Goal: Task Accomplishment & Management: Manage account settings

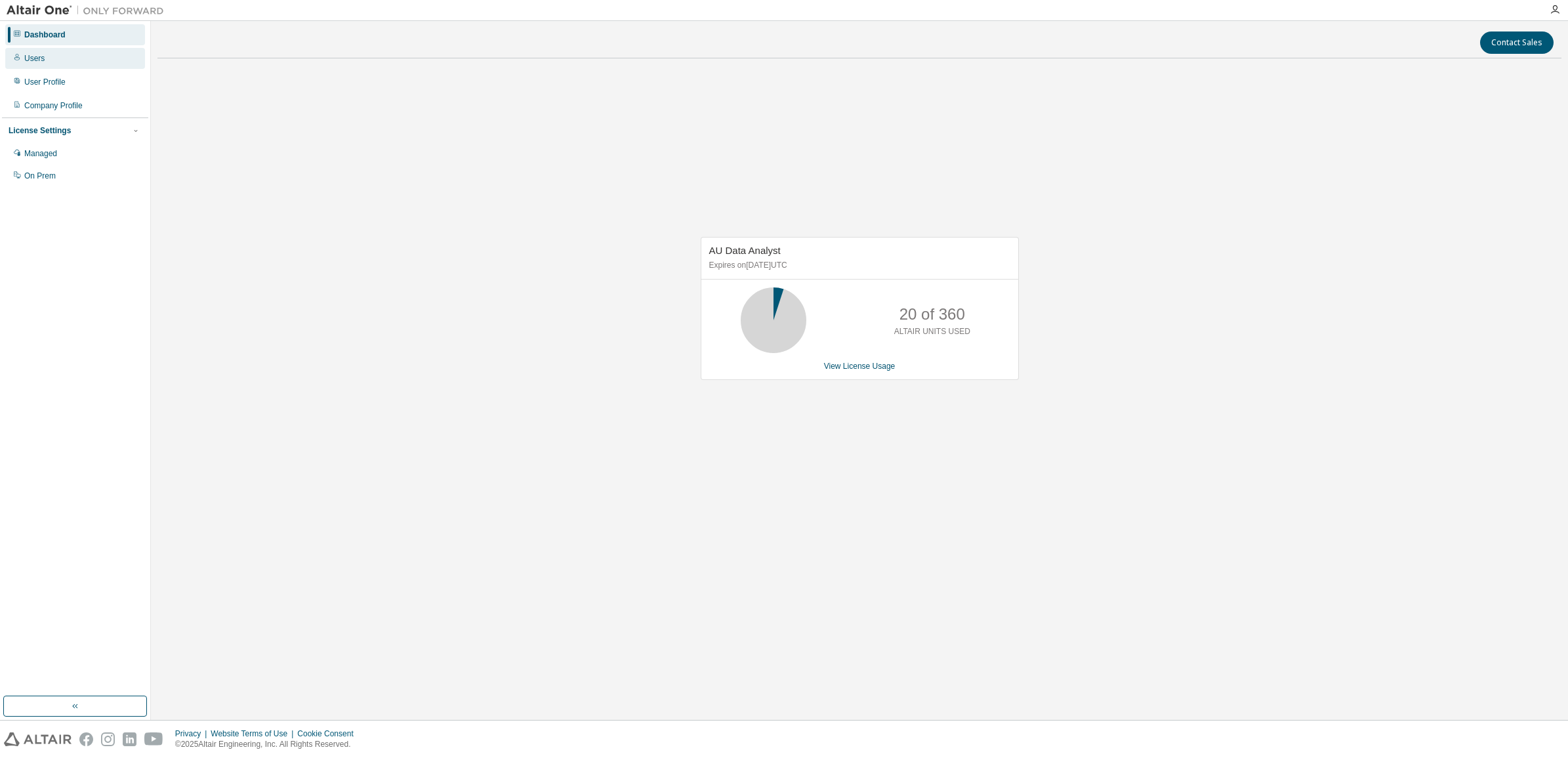
click at [47, 56] on div "Users" at bounding box center [75, 58] width 139 height 21
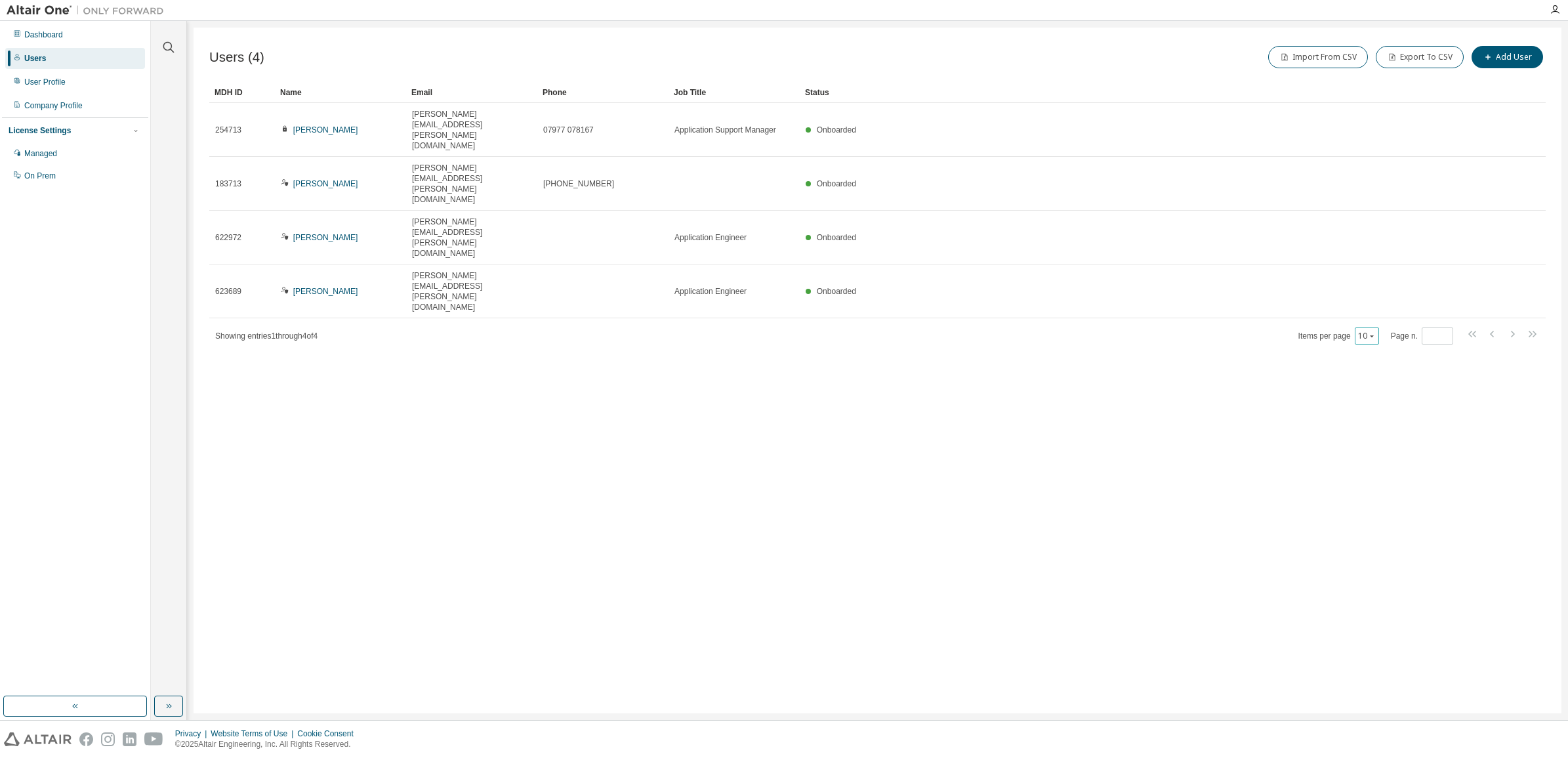
click at [1373, 332] on icon "button" at bounding box center [1372, 336] width 8 height 8
click at [1378, 279] on div "50" at bounding box center [1409, 274] width 105 height 16
click at [44, 83] on div "User Profile" at bounding box center [45, 82] width 42 height 11
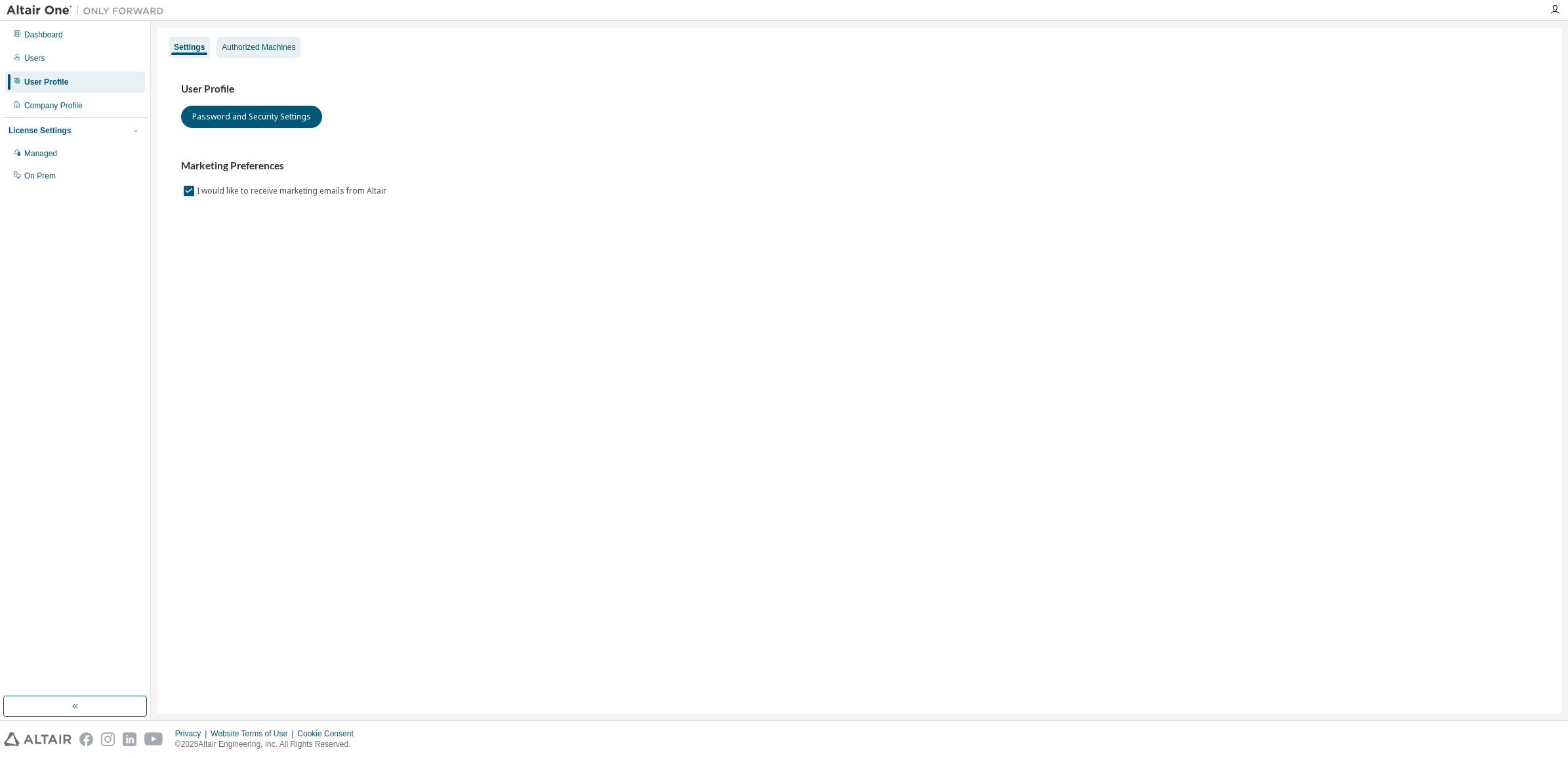
click at [279, 43] on div "Authorized Machines" at bounding box center [258, 47] width 74 height 11
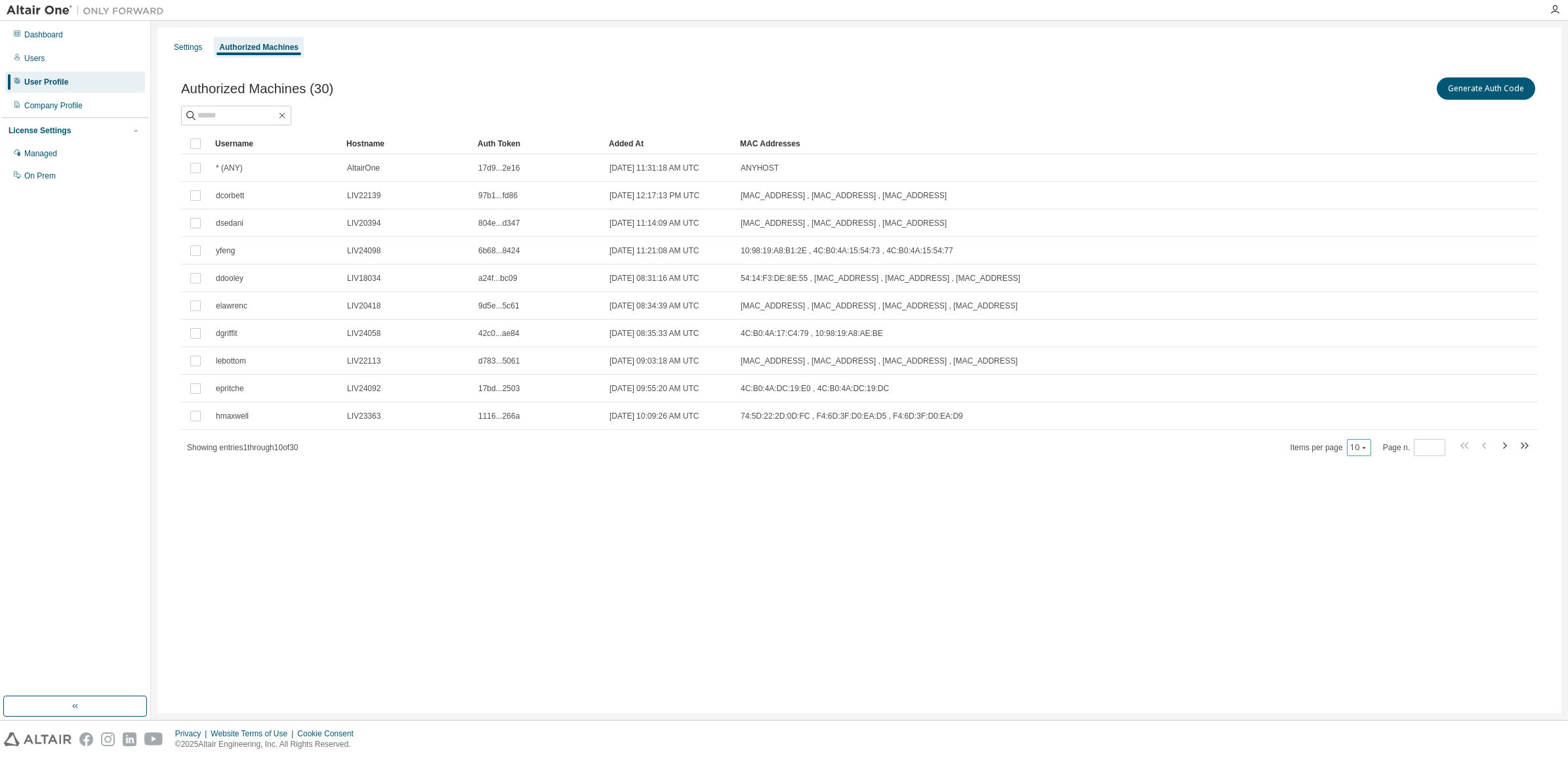
click at [1366, 444] on icon "button" at bounding box center [1363, 447] width 8 height 8
click at [1363, 509] on div "50" at bounding box center [1401, 513] width 105 height 16
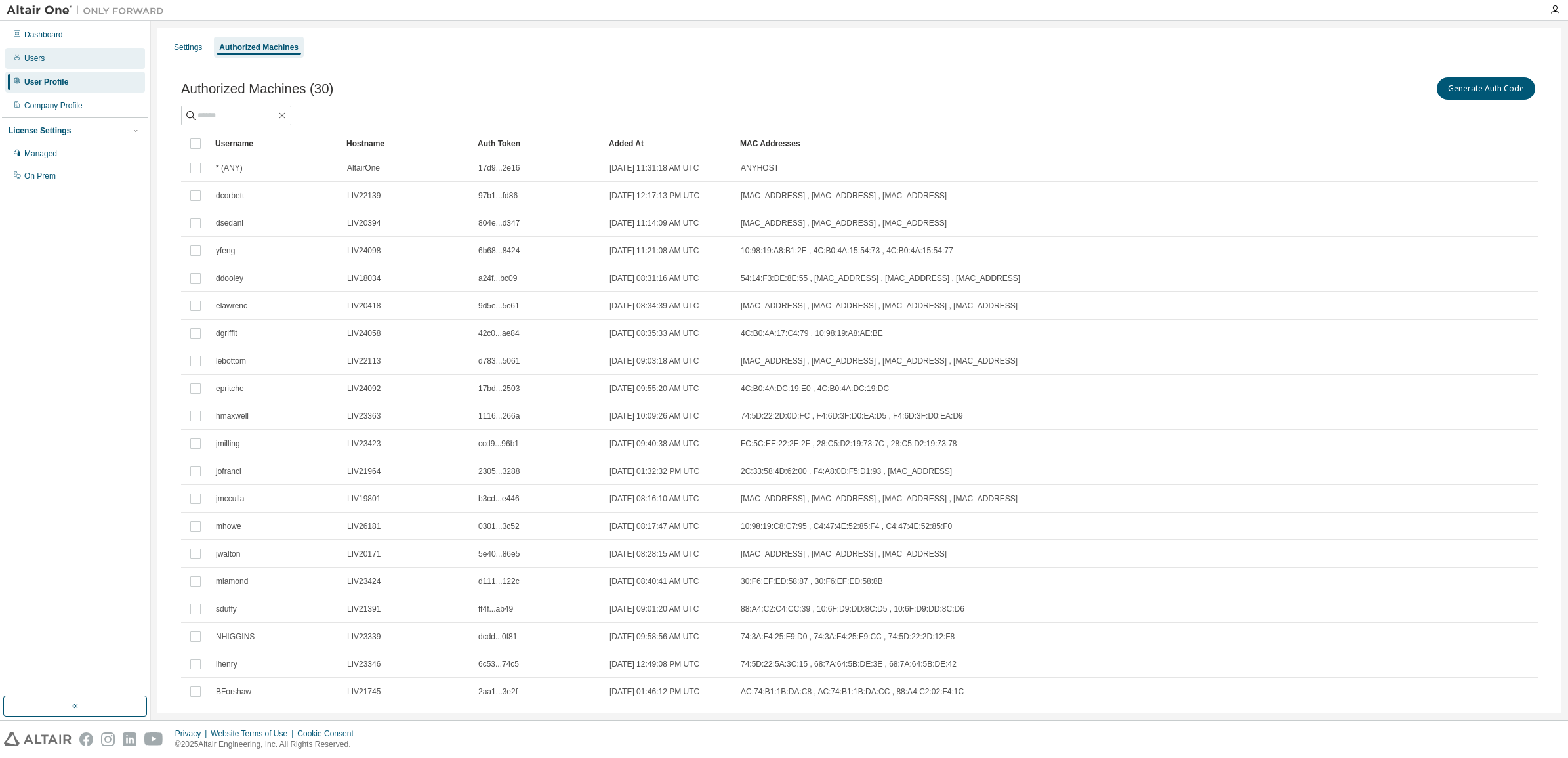
click at [35, 61] on div "Users" at bounding box center [34, 58] width 20 height 11
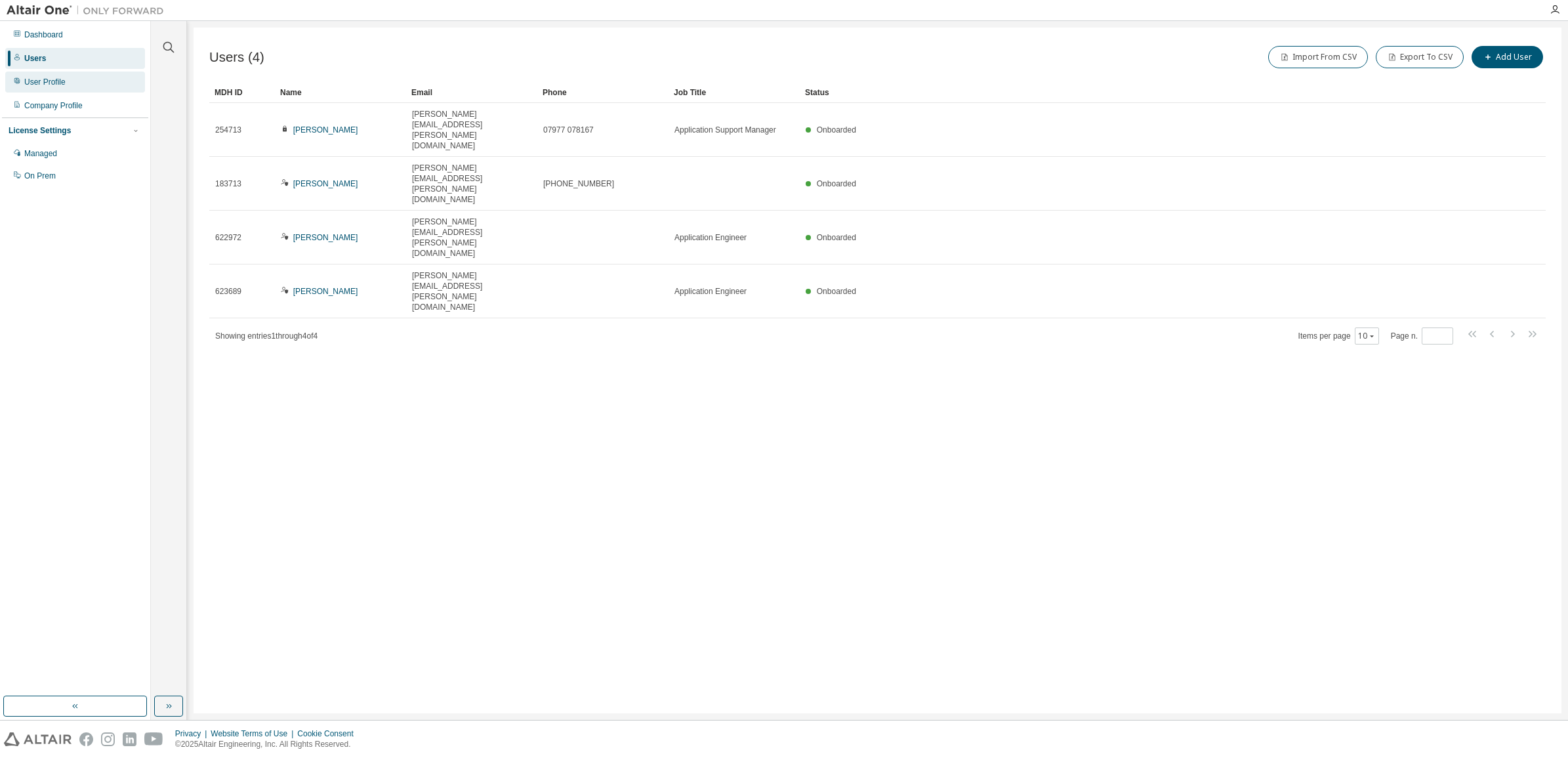
click at [37, 79] on div "User Profile" at bounding box center [45, 82] width 42 height 11
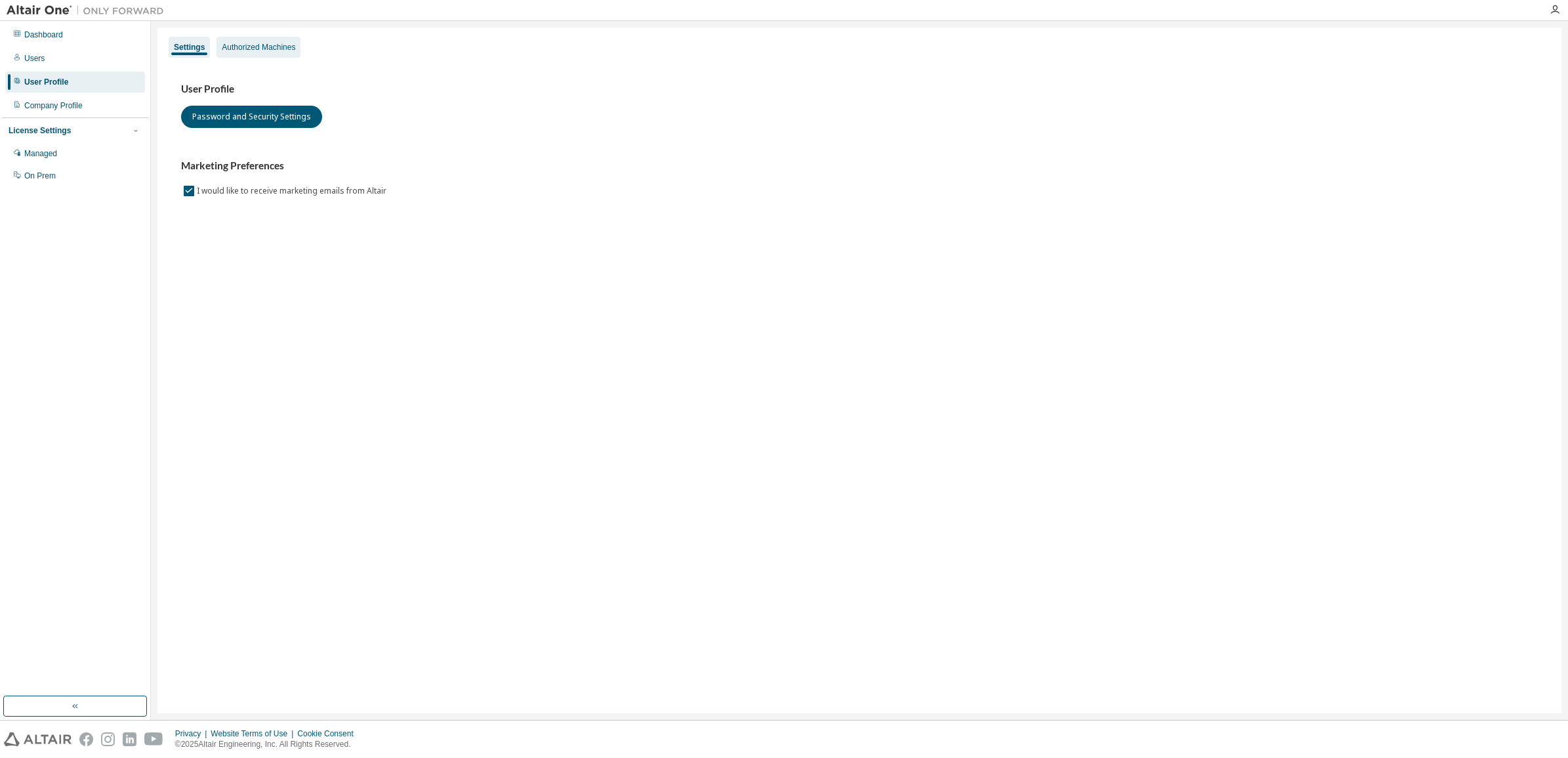
click at [252, 43] on div "Authorized Machines" at bounding box center [258, 47] width 74 height 11
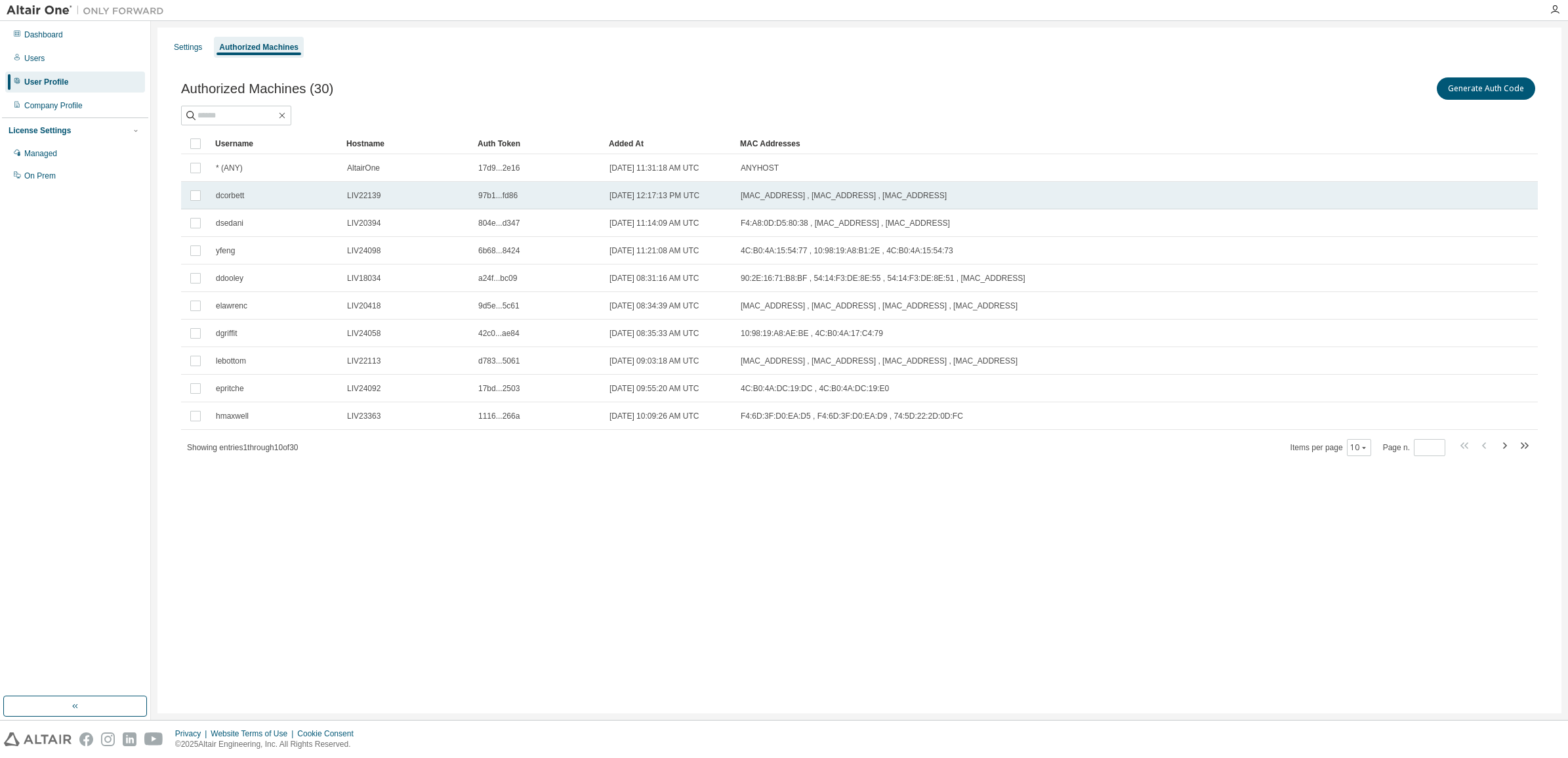
click at [236, 193] on span "dcorbett" at bounding box center [230, 196] width 28 height 11
click at [1366, 446] on icon "button" at bounding box center [1363, 447] width 8 height 8
click at [1360, 529] on div "100" at bounding box center [1401, 528] width 105 height 16
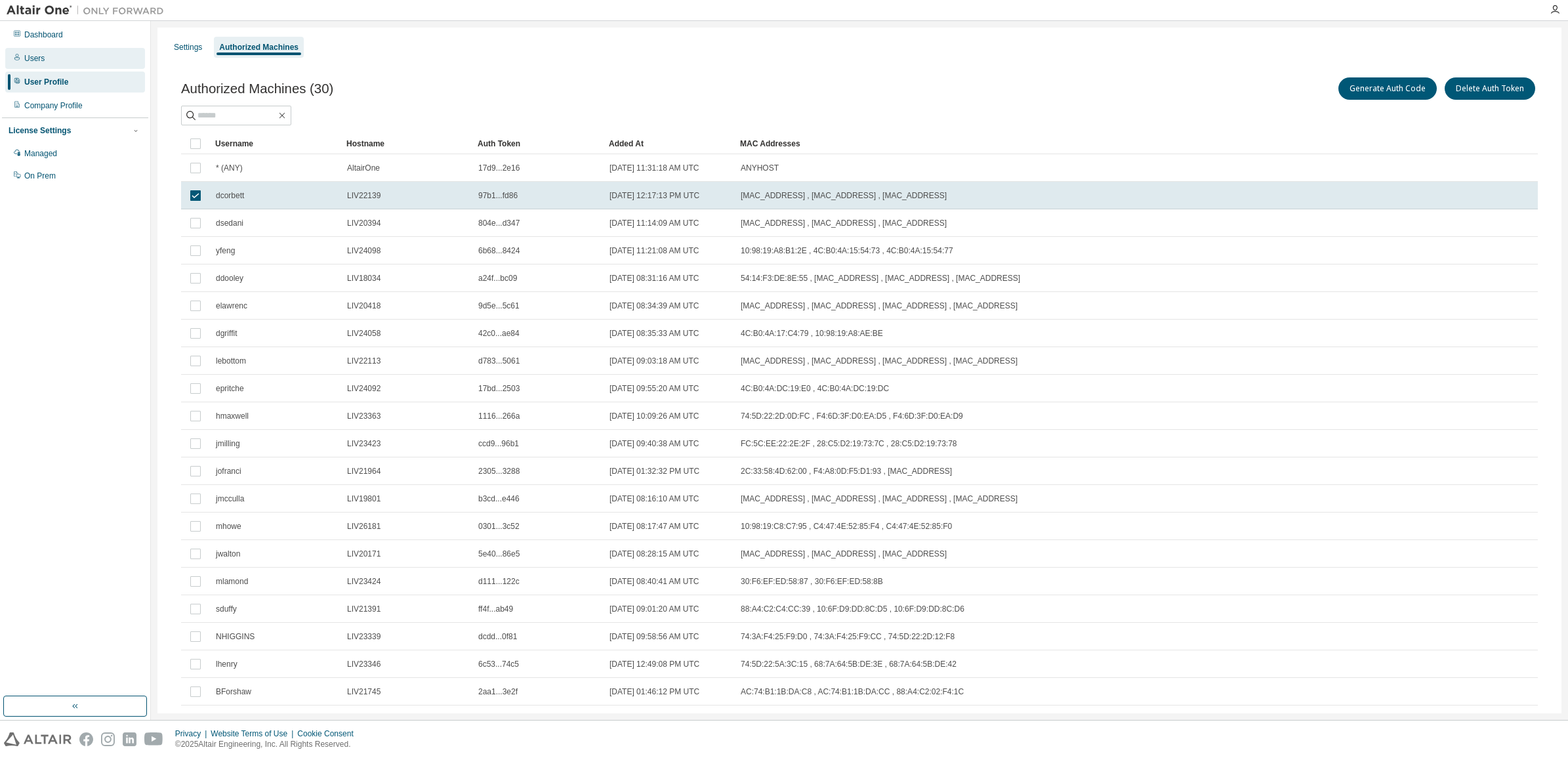
click at [33, 57] on div "Users" at bounding box center [34, 58] width 20 height 11
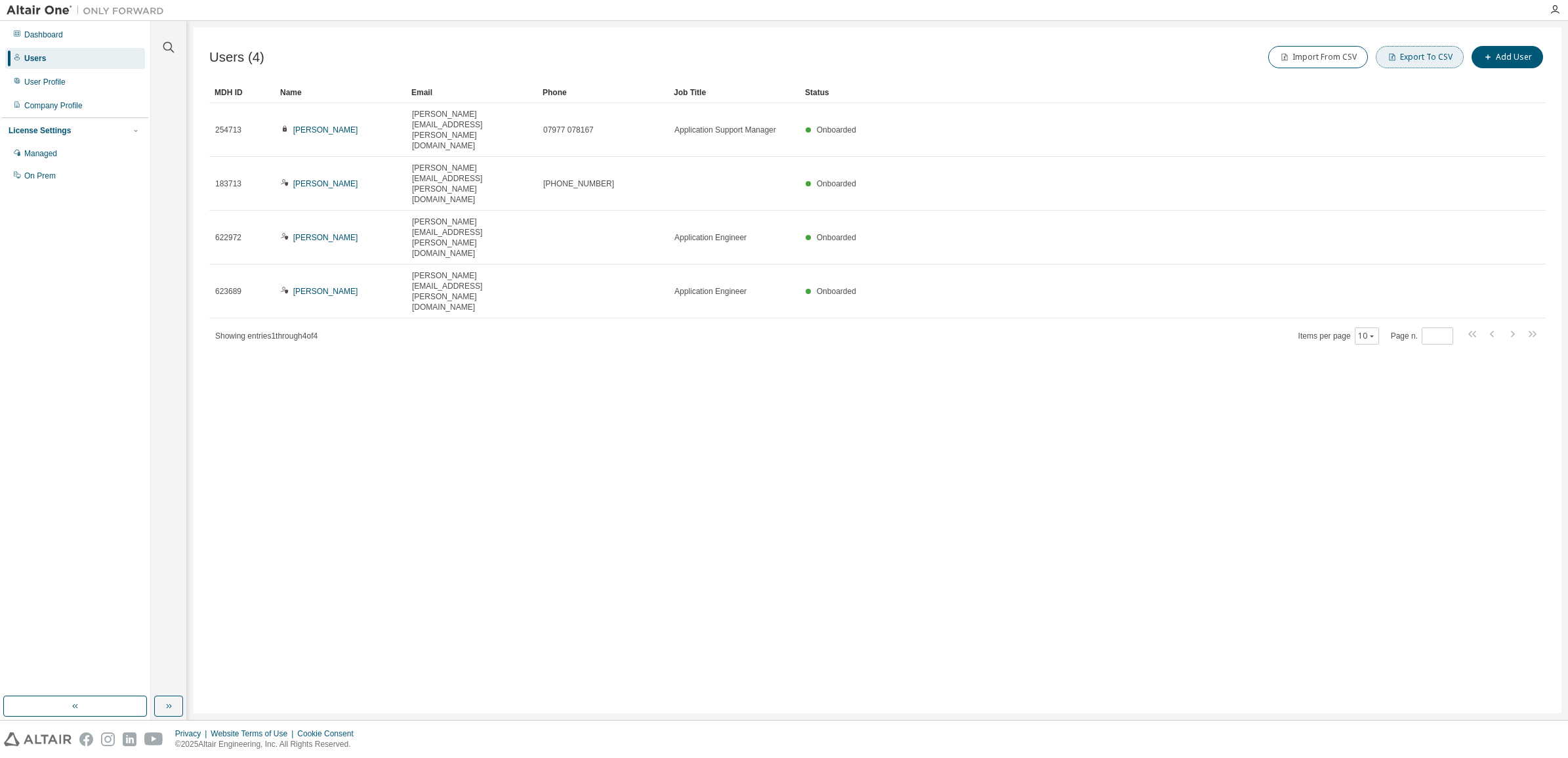
click at [1434, 55] on button "Export To CSV" at bounding box center [1419, 57] width 88 height 22
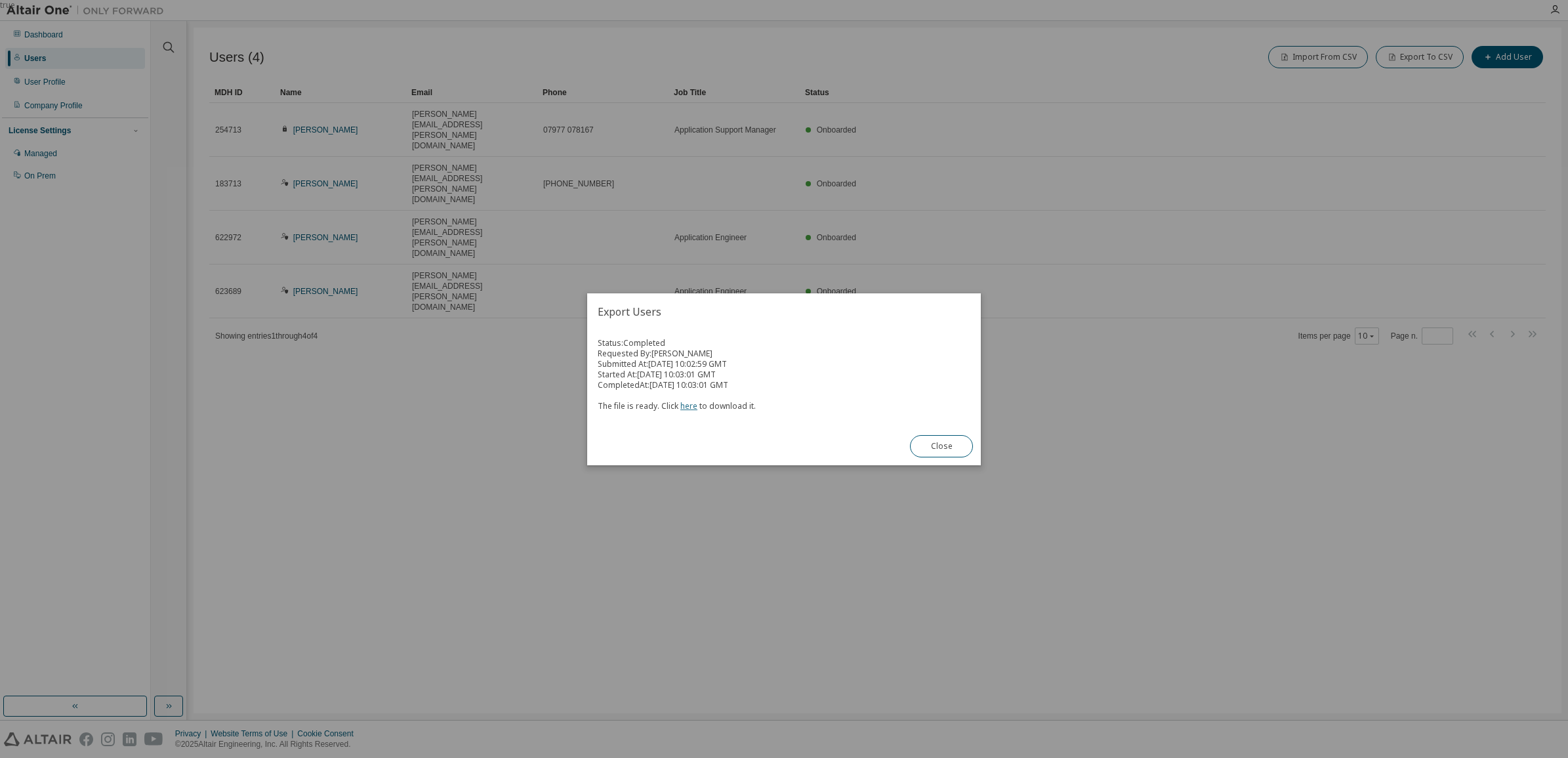
click at [691, 406] on link "here" at bounding box center [689, 406] width 17 height 11
click at [941, 443] on button "Close" at bounding box center [941, 446] width 63 height 22
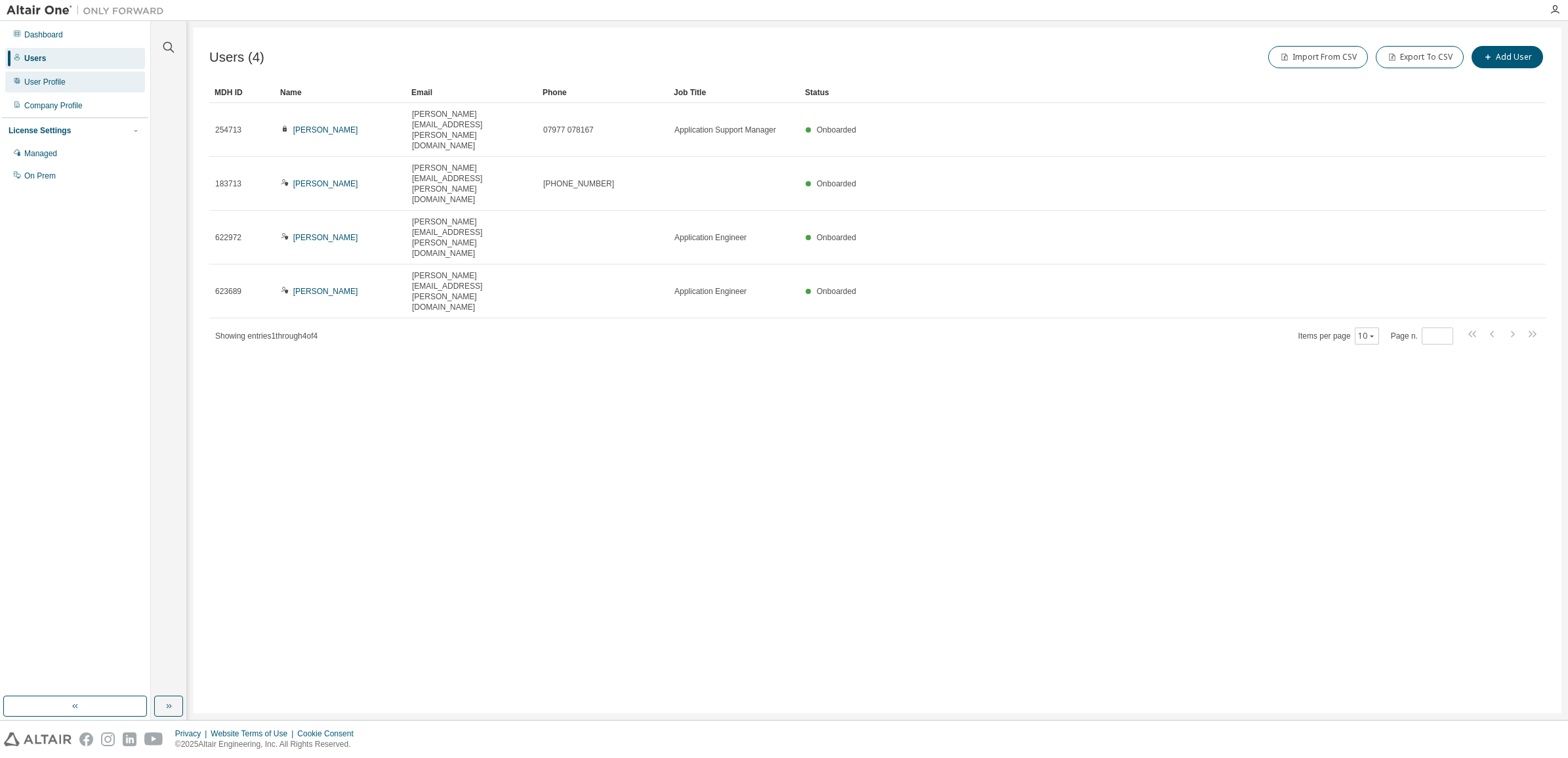
click at [39, 74] on div "User Profile" at bounding box center [75, 82] width 139 height 21
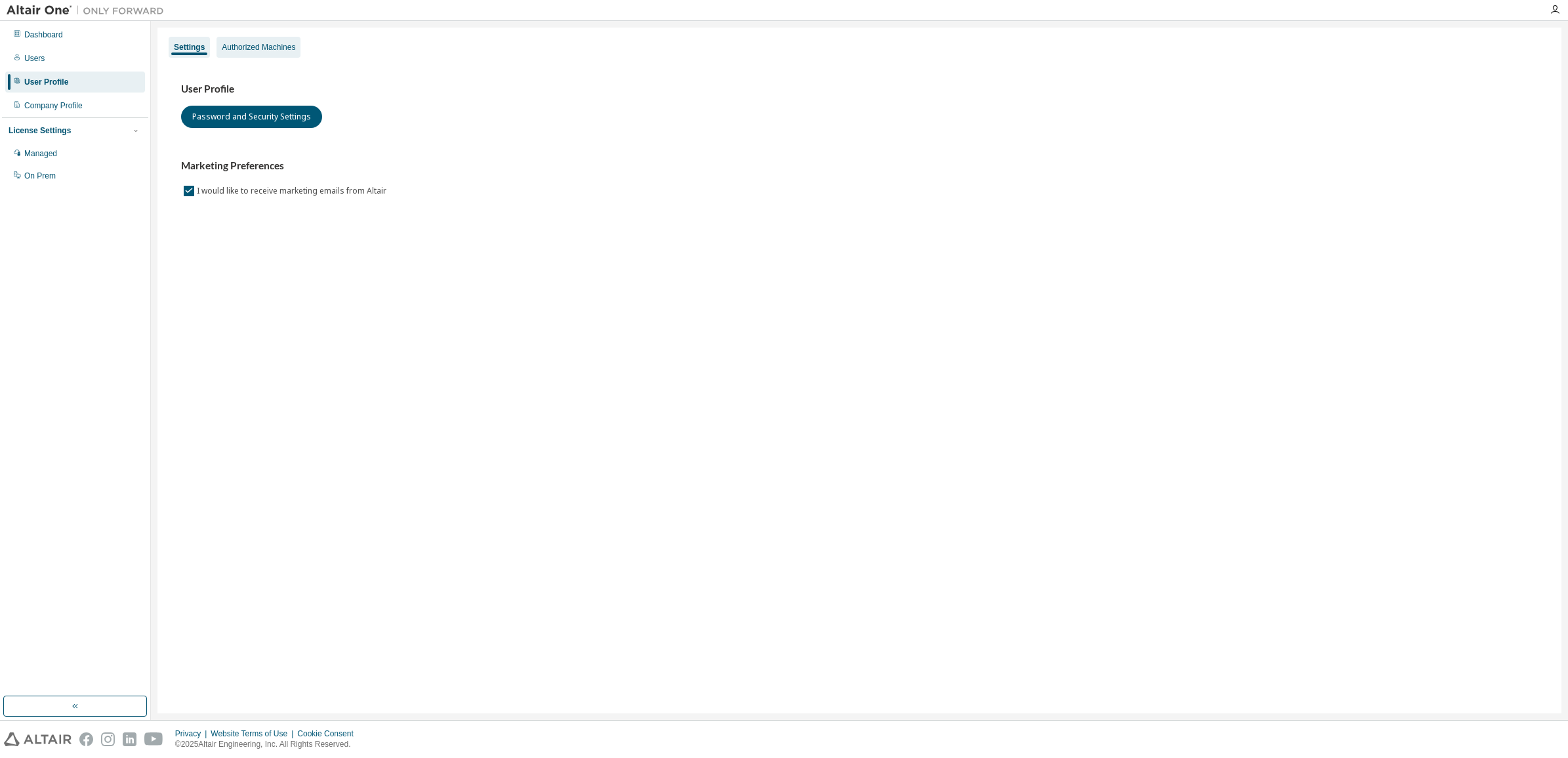
click at [254, 50] on div "Authorized Machines" at bounding box center [258, 47] width 74 height 11
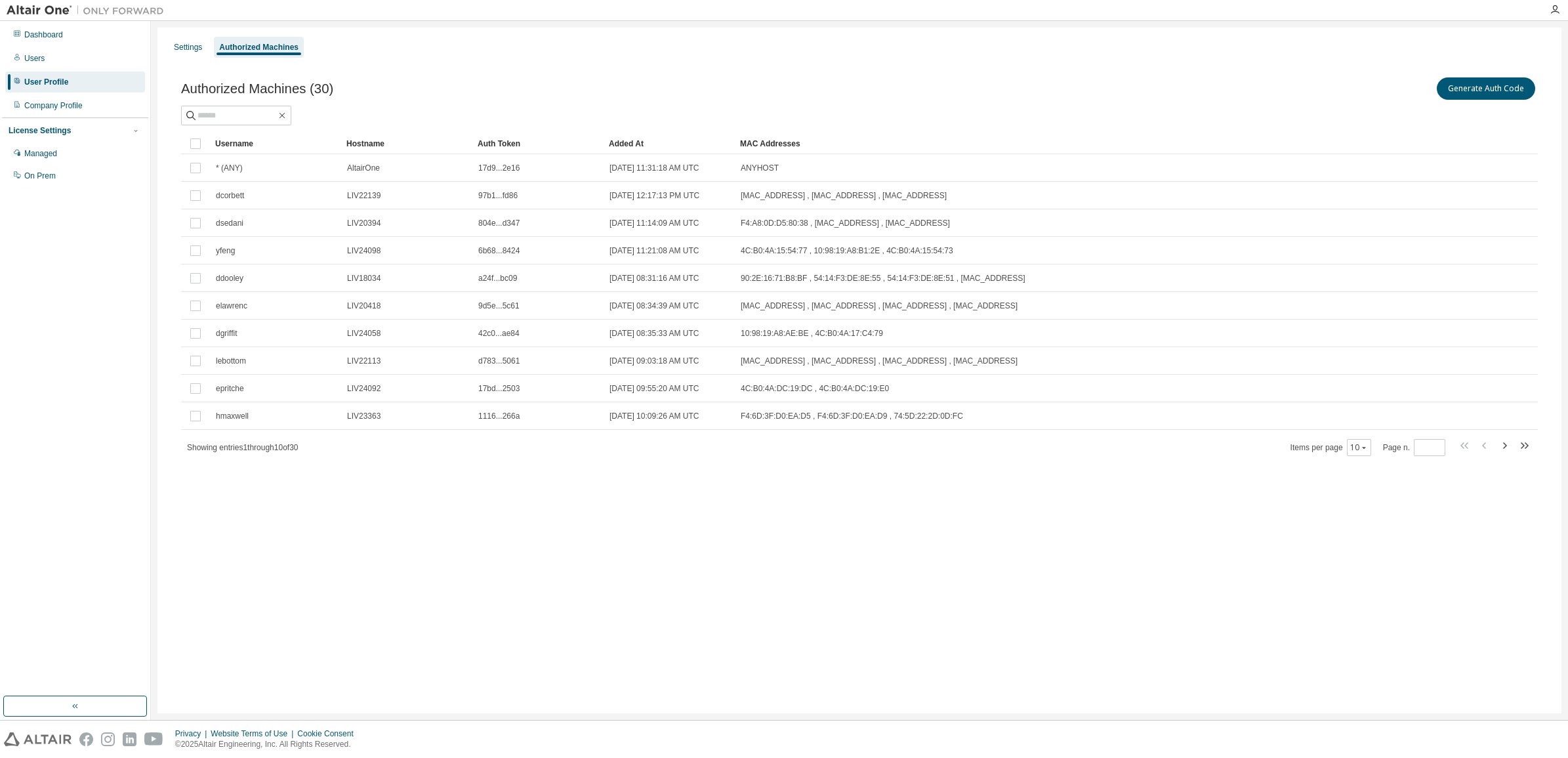
drag, startPoint x: 772, startPoint y: 559, endPoint x: 1348, endPoint y: 445, distance: 587.2
click at [779, 558] on div "Settings Authorized Machines Authorized Machines (30) Generate Auth Code Clear …" at bounding box center [859, 370] width 1404 height 686
click at [198, 512] on div "Settings Authorized Machines Authorized Machines (30) Generate Auth Code Clear …" at bounding box center [859, 370] width 1404 height 686
click at [63, 102] on div "Company Profile" at bounding box center [53, 105] width 58 height 11
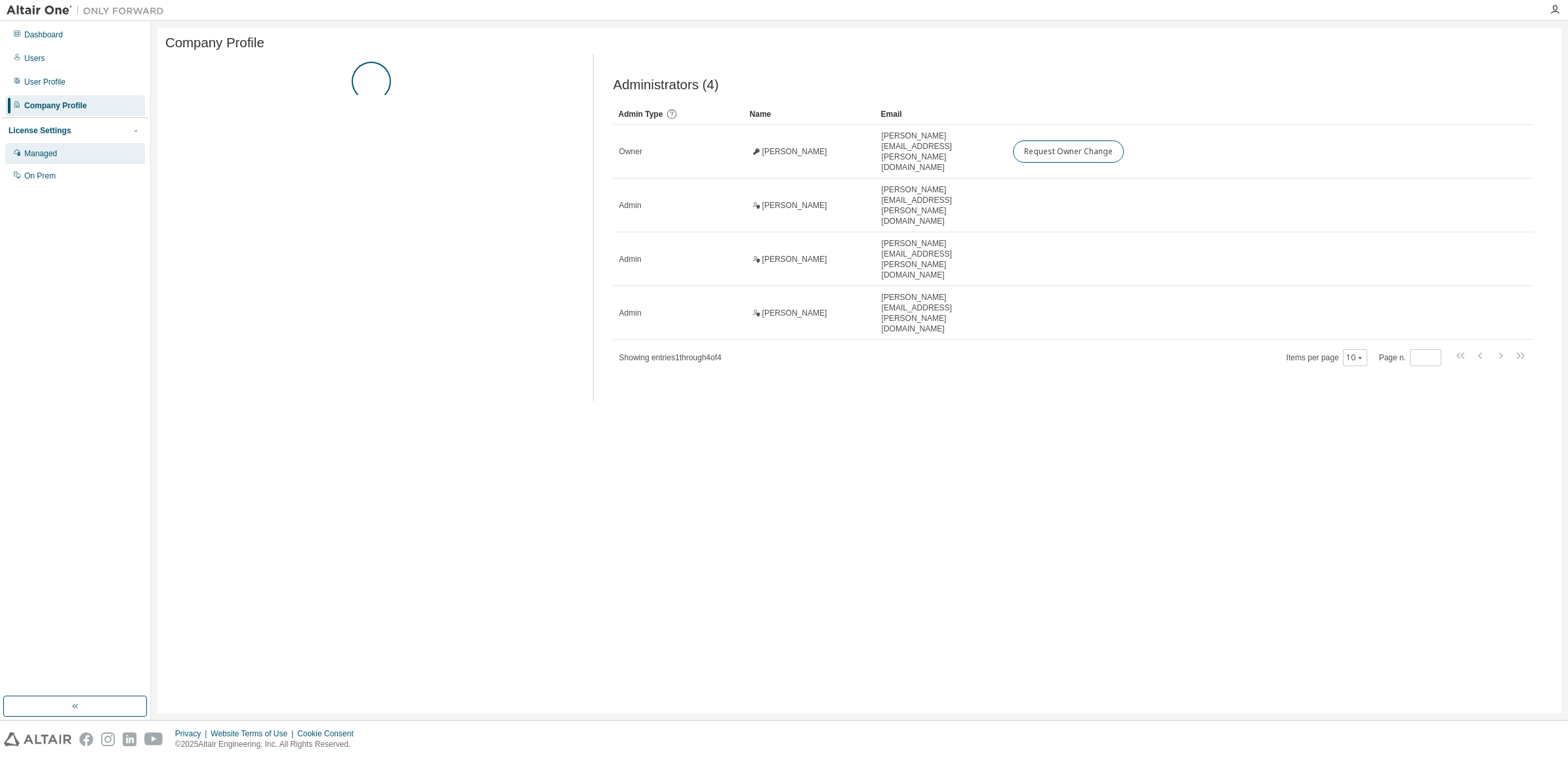
click at [46, 154] on div "Managed" at bounding box center [40, 154] width 33 height 11
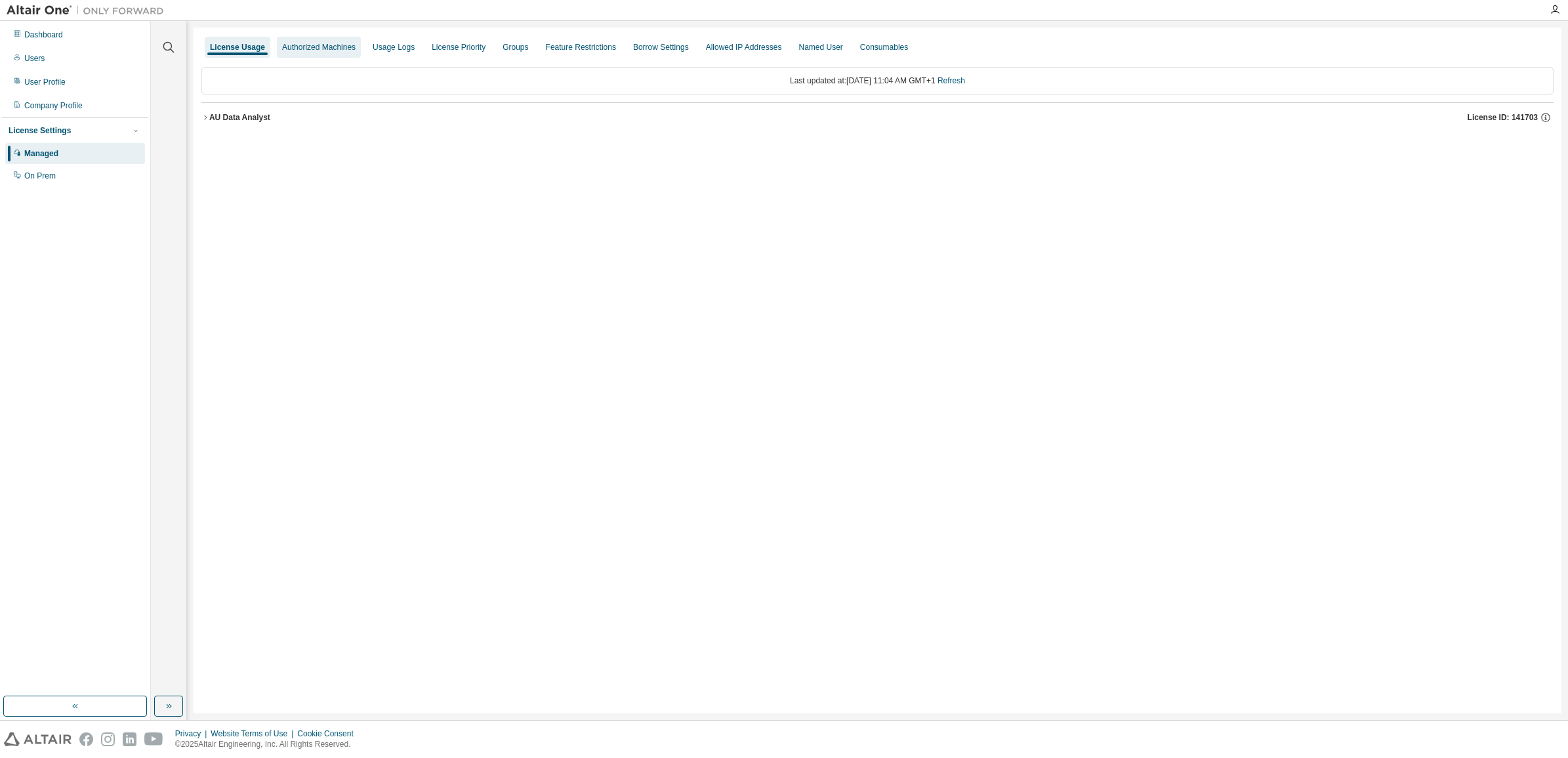
click at [321, 37] on div "Authorized Machines" at bounding box center [318, 47] width 84 height 21
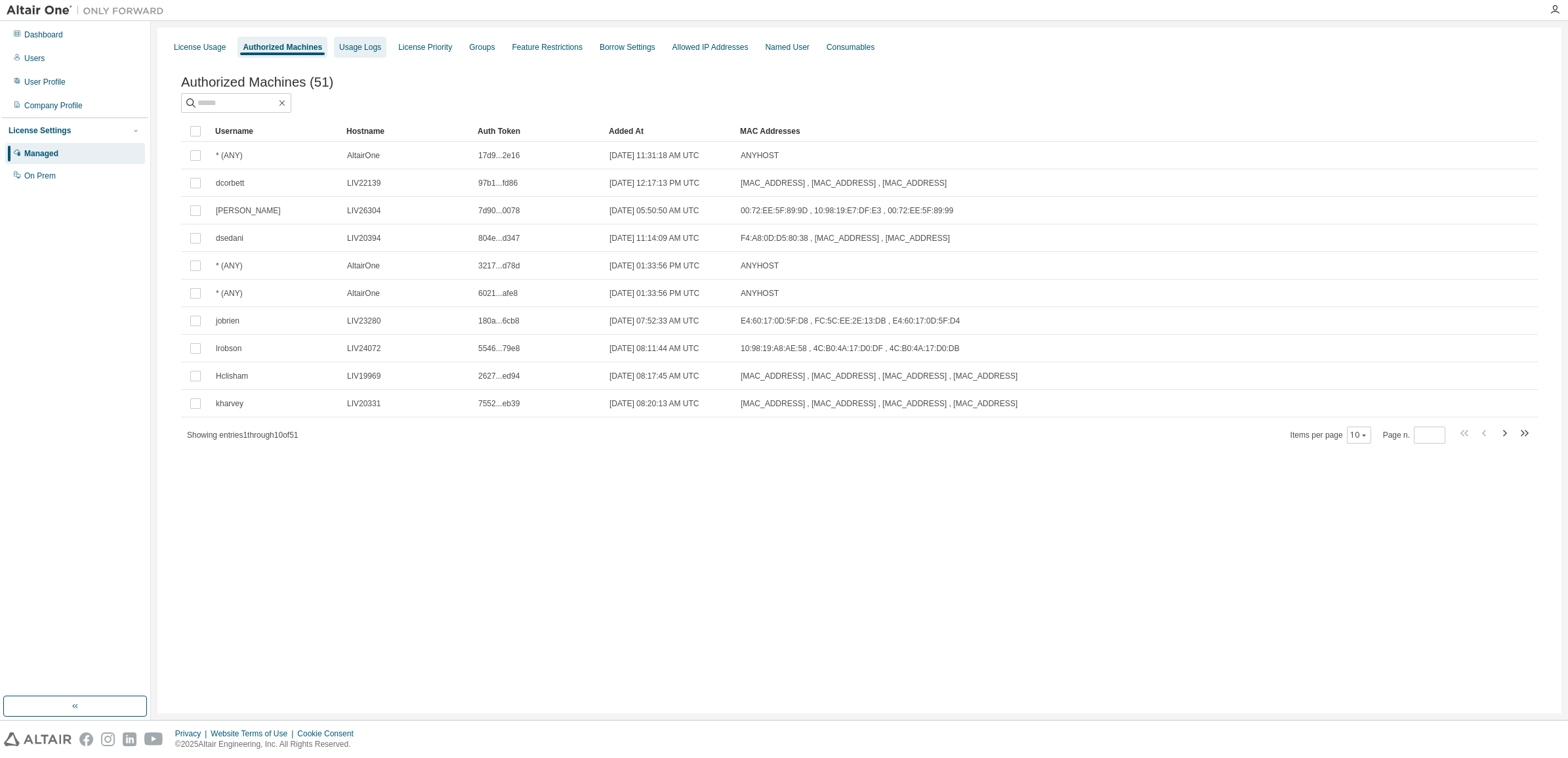
click at [351, 46] on div "Usage Logs" at bounding box center [360, 47] width 42 height 11
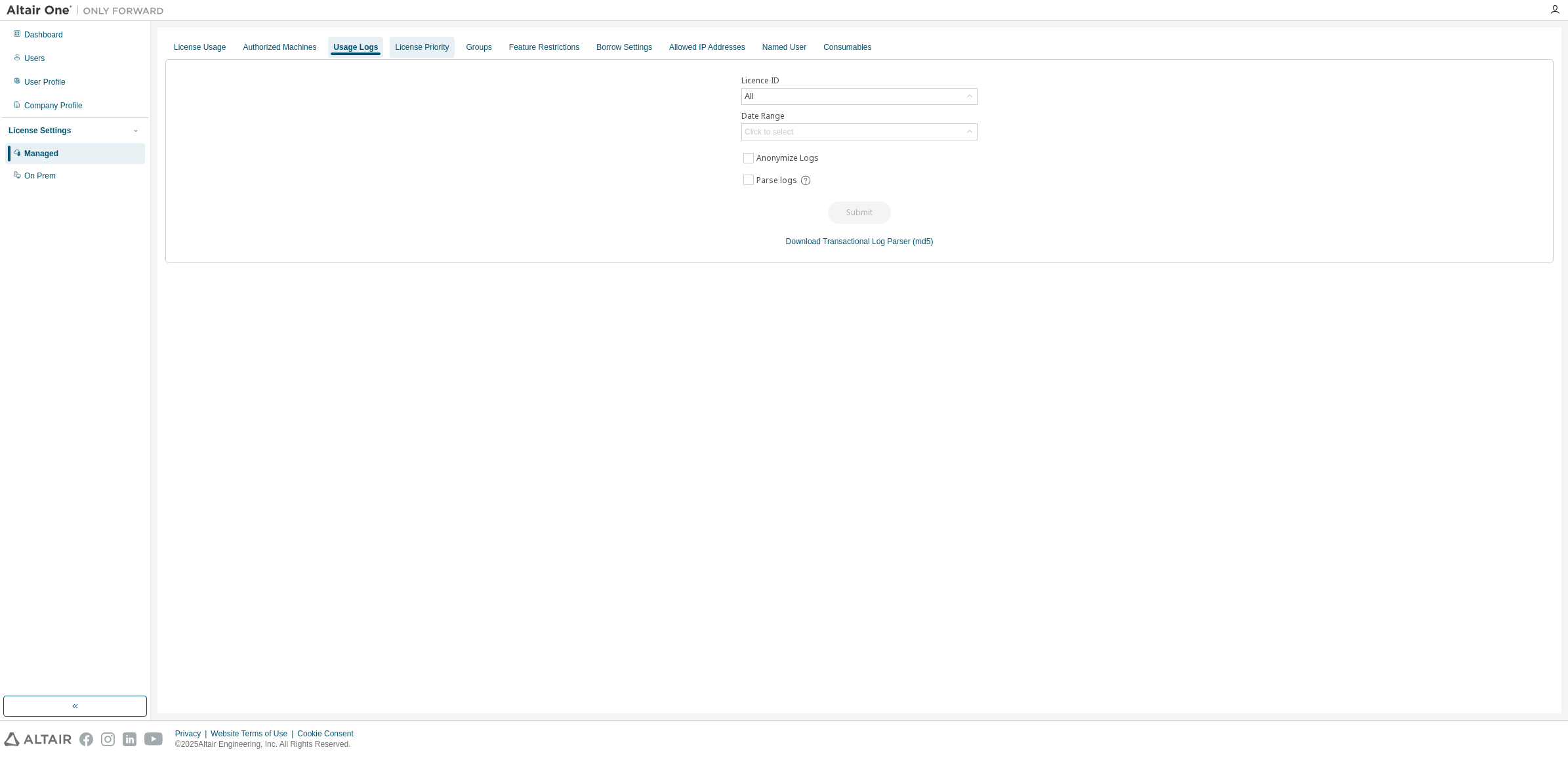
click at [437, 52] on div "License Priority" at bounding box center [421, 47] width 54 height 11
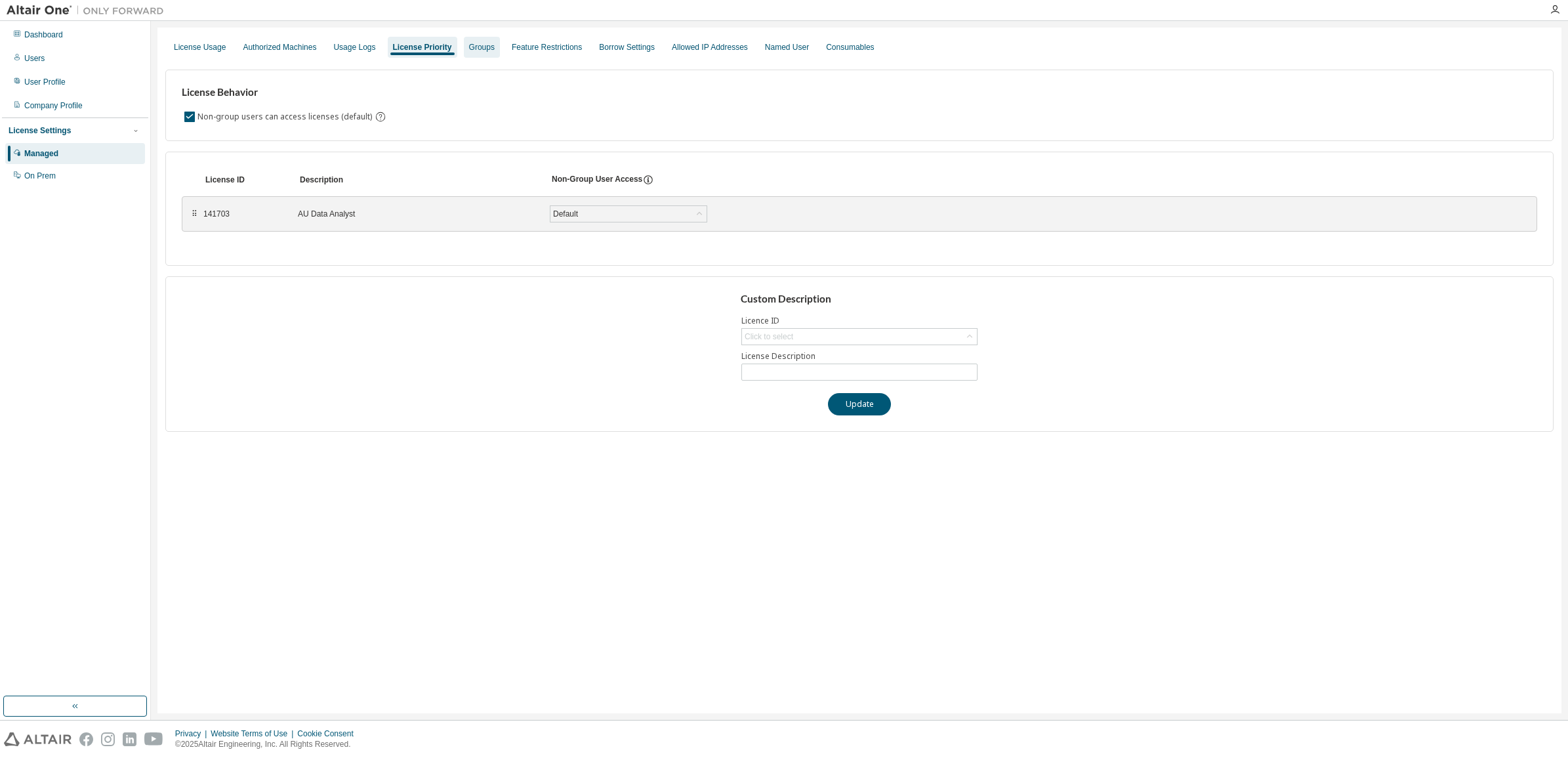
click at [480, 52] on div "Groups" at bounding box center [482, 47] width 26 height 11
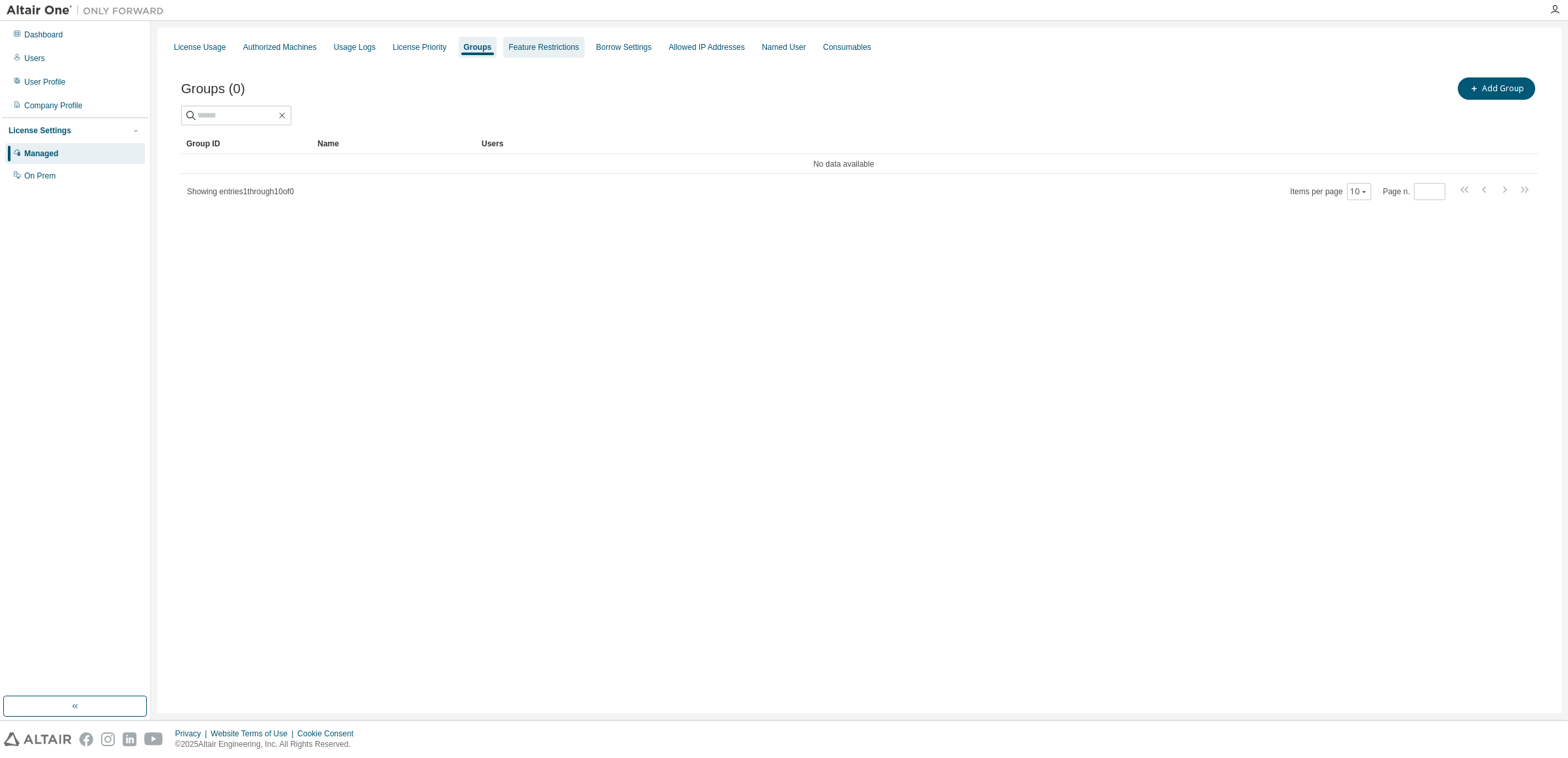
click at [558, 48] on div "Feature Restrictions" at bounding box center [543, 47] width 70 height 11
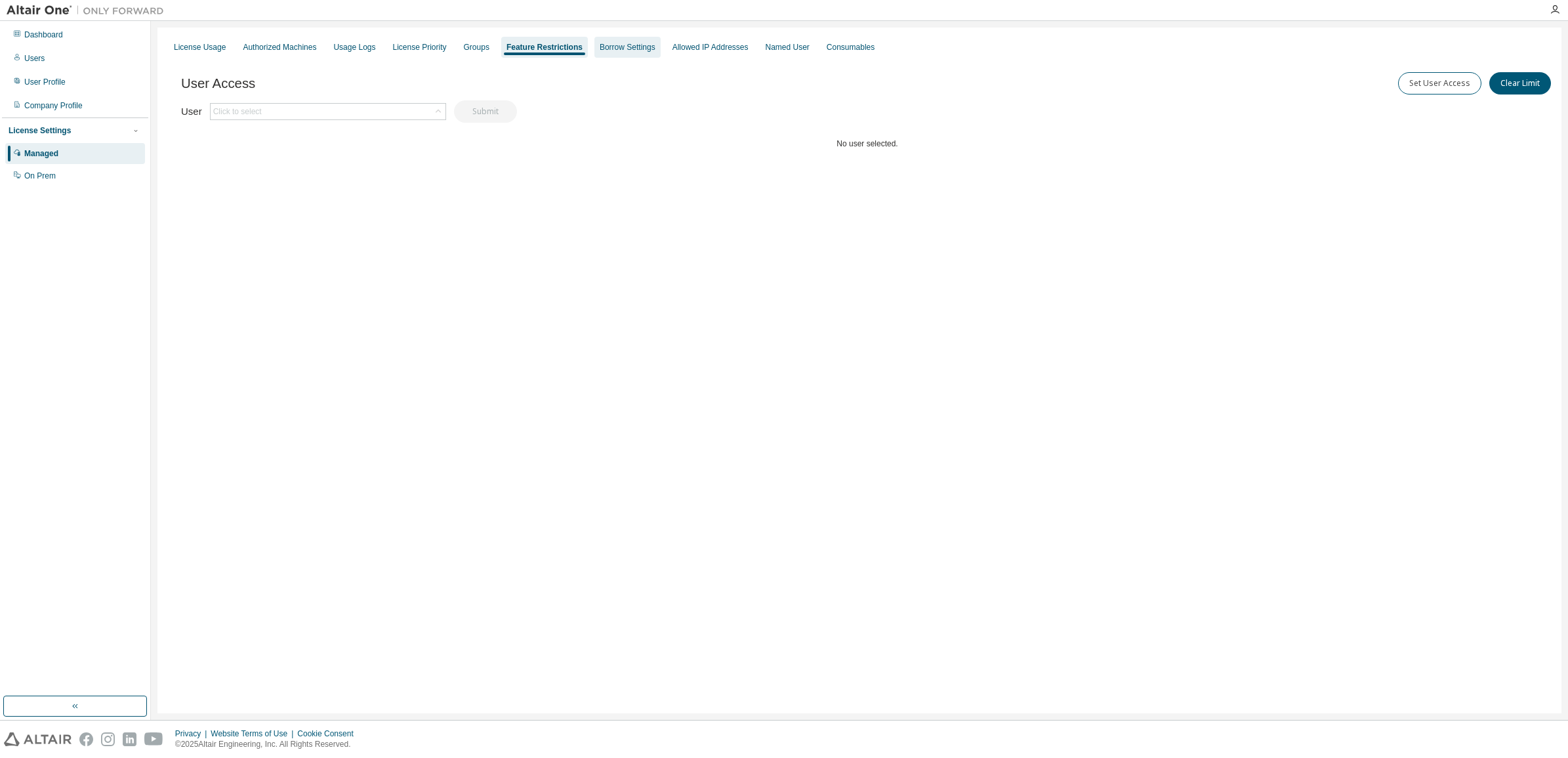
click at [637, 49] on div "Borrow Settings" at bounding box center [628, 47] width 56 height 11
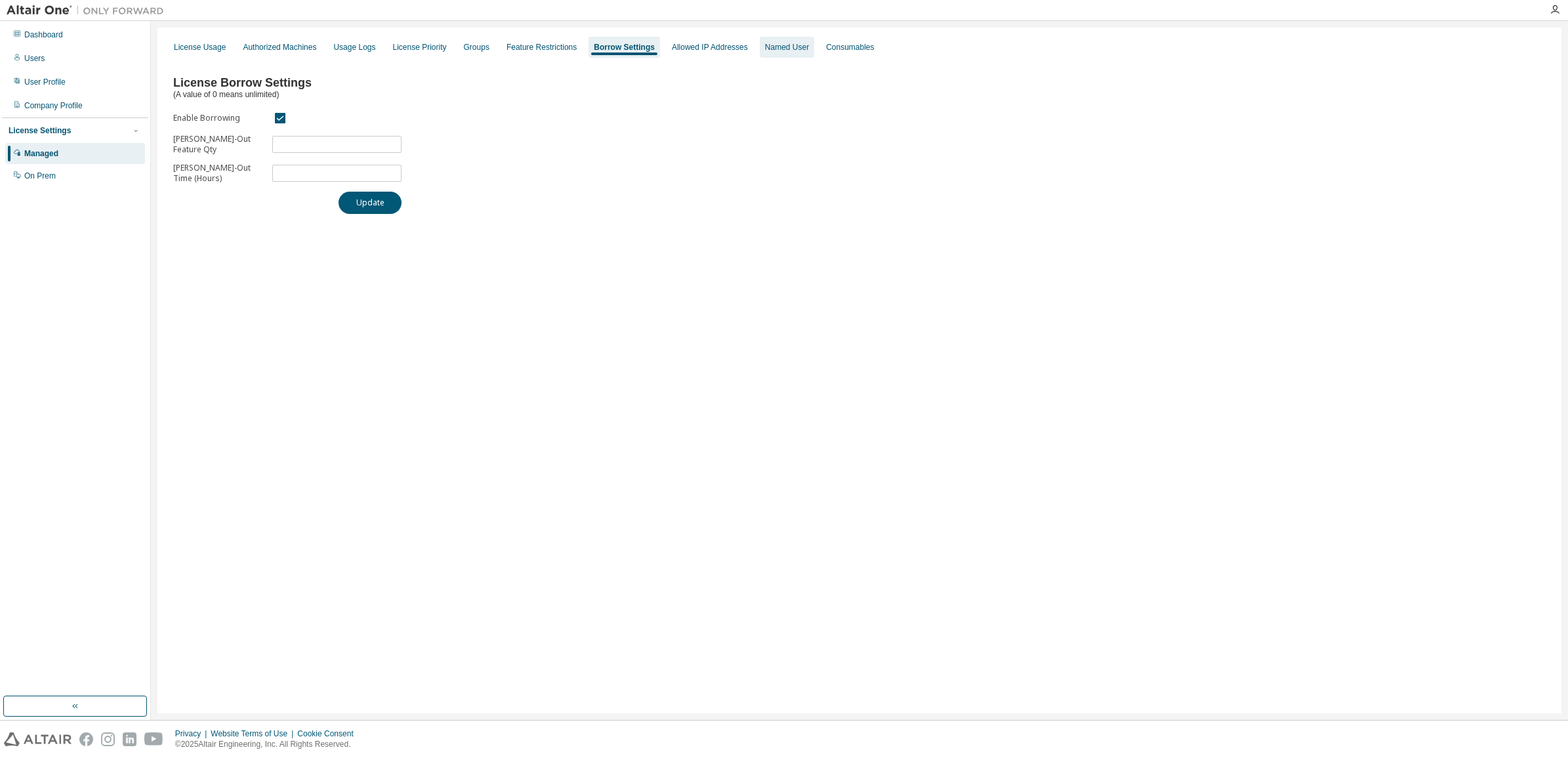
click at [765, 47] on div "Named User" at bounding box center [787, 47] width 44 height 11
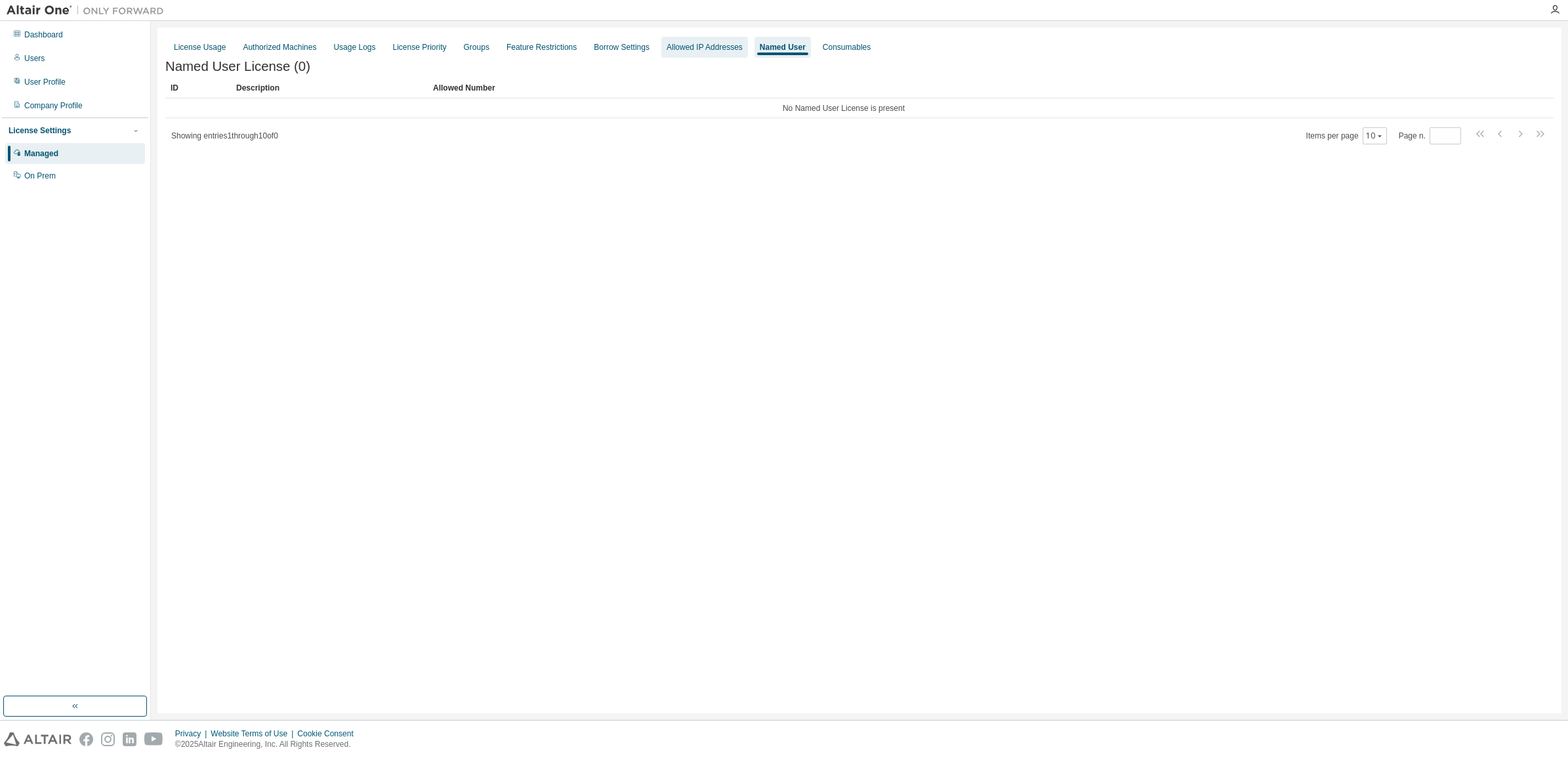
click at [700, 42] on div "Allowed IP Addresses" at bounding box center [704, 47] width 76 height 11
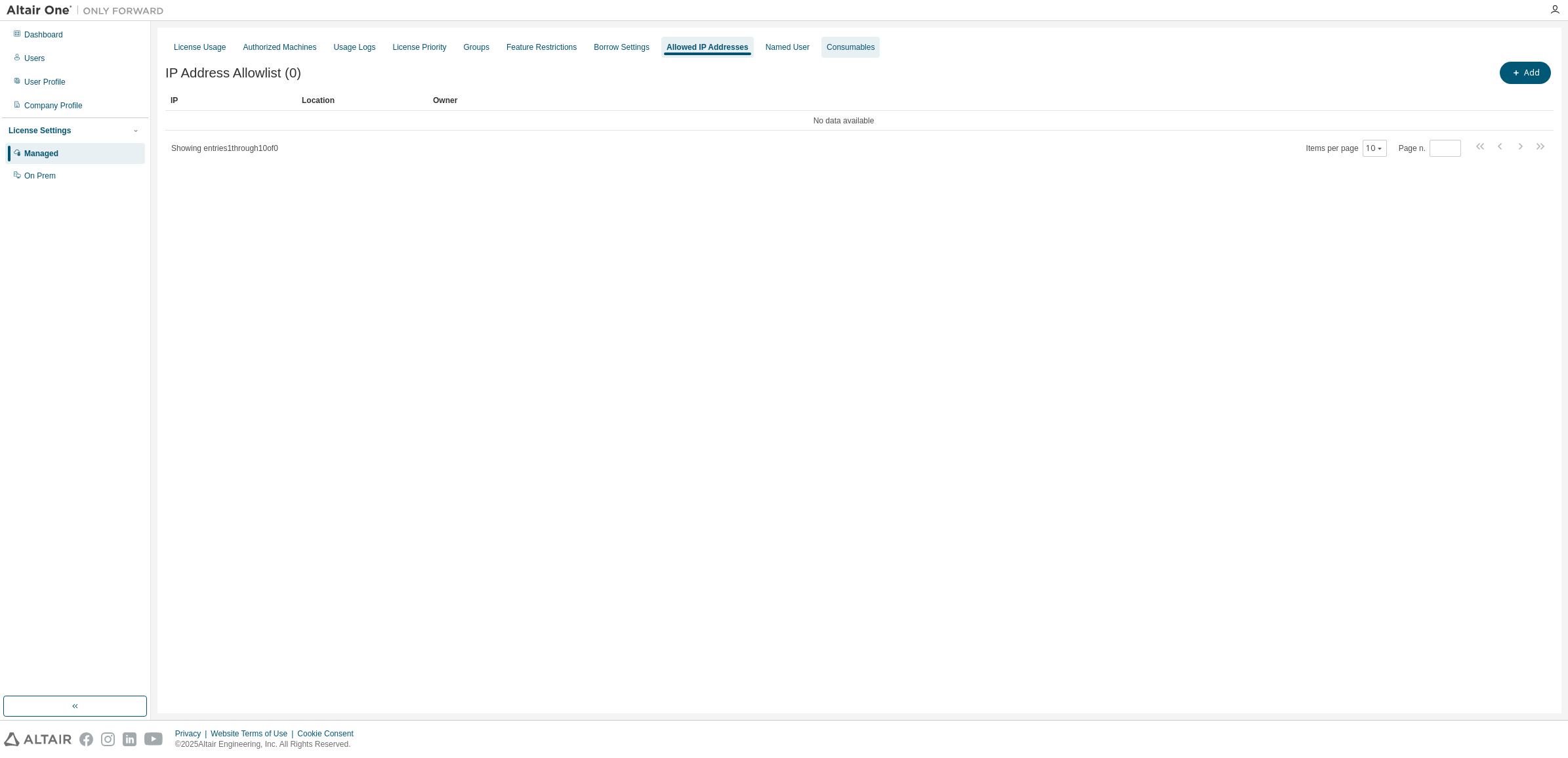
click at [827, 50] on div "Consumables" at bounding box center [850, 47] width 48 height 11
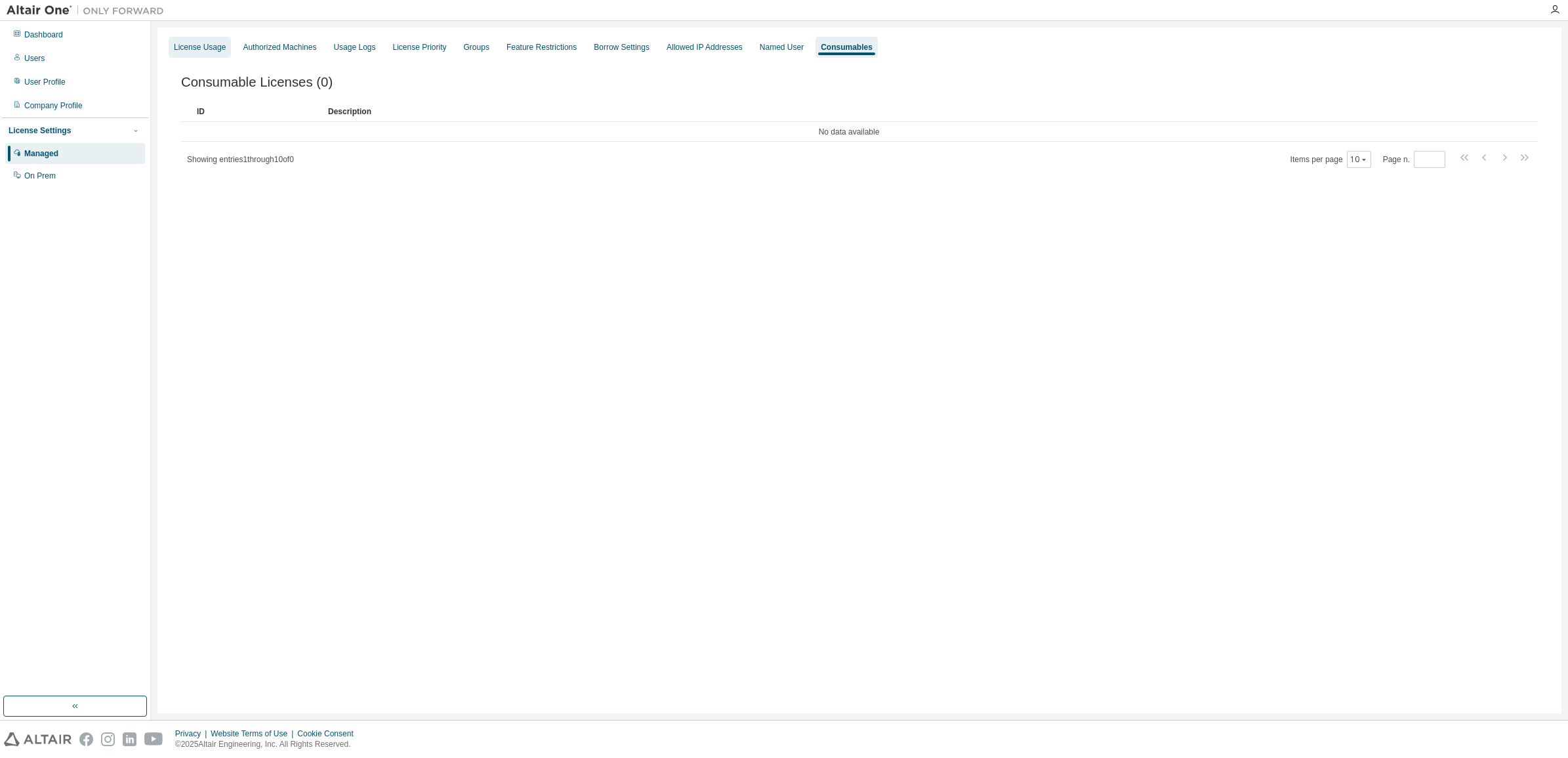
click at [208, 39] on div "License Usage" at bounding box center [199, 47] width 62 height 21
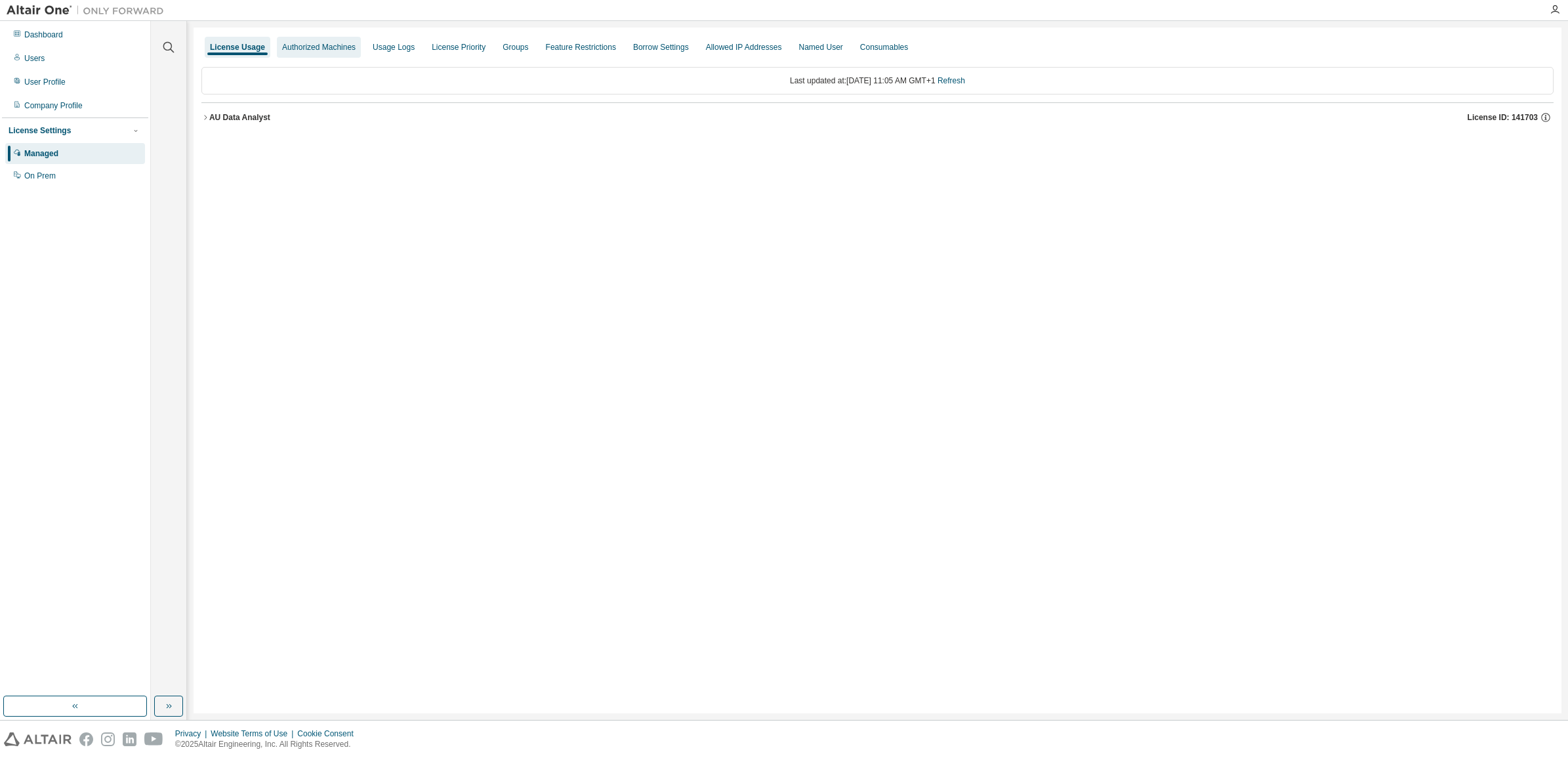
click at [292, 47] on div "Authorized Machines" at bounding box center [318, 47] width 74 height 11
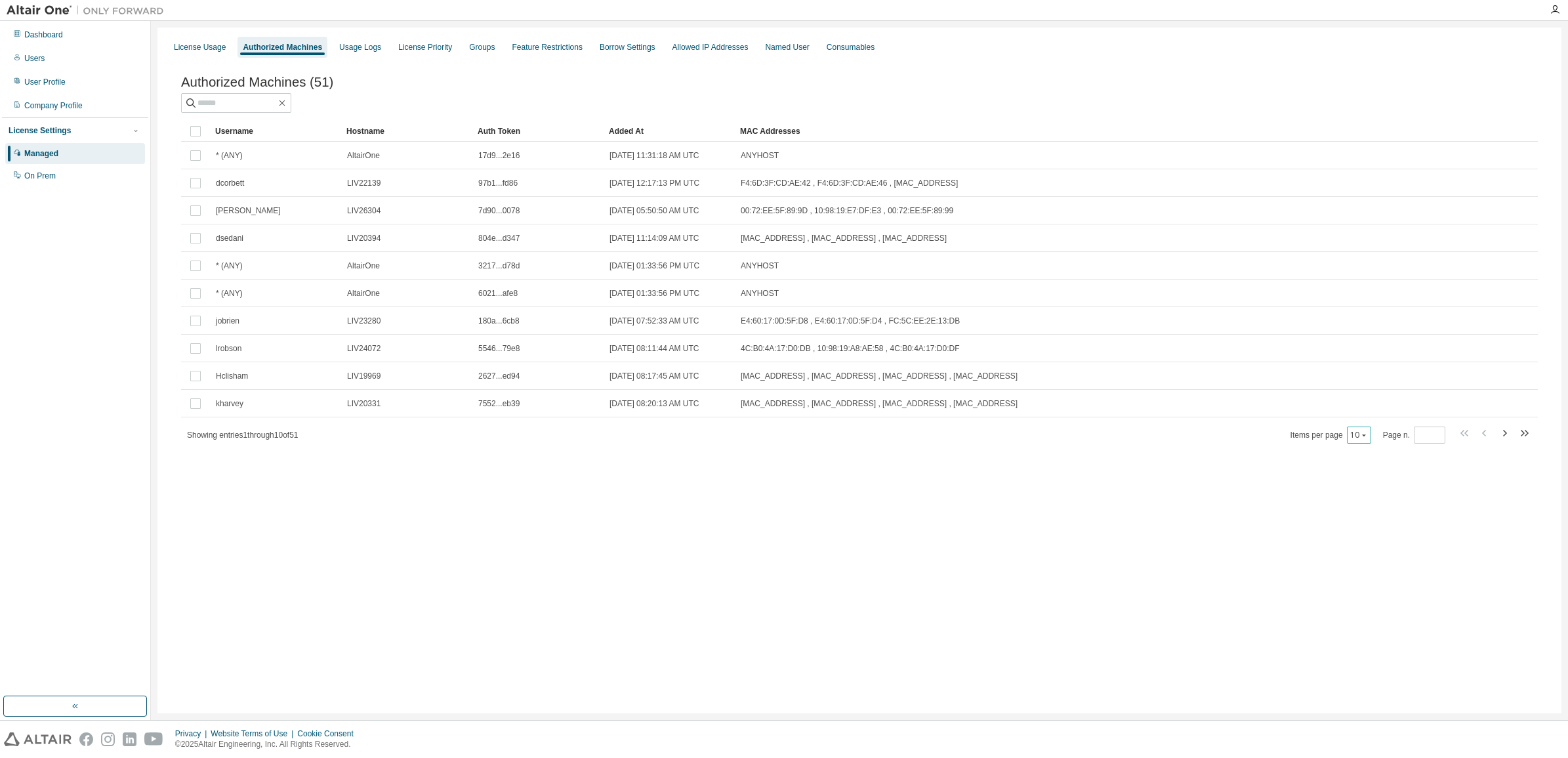
click at [1363, 437] on icon "button" at bounding box center [1363, 435] width 4 height 2
click at [1365, 490] on div "30" at bounding box center [1401, 487] width 105 height 16
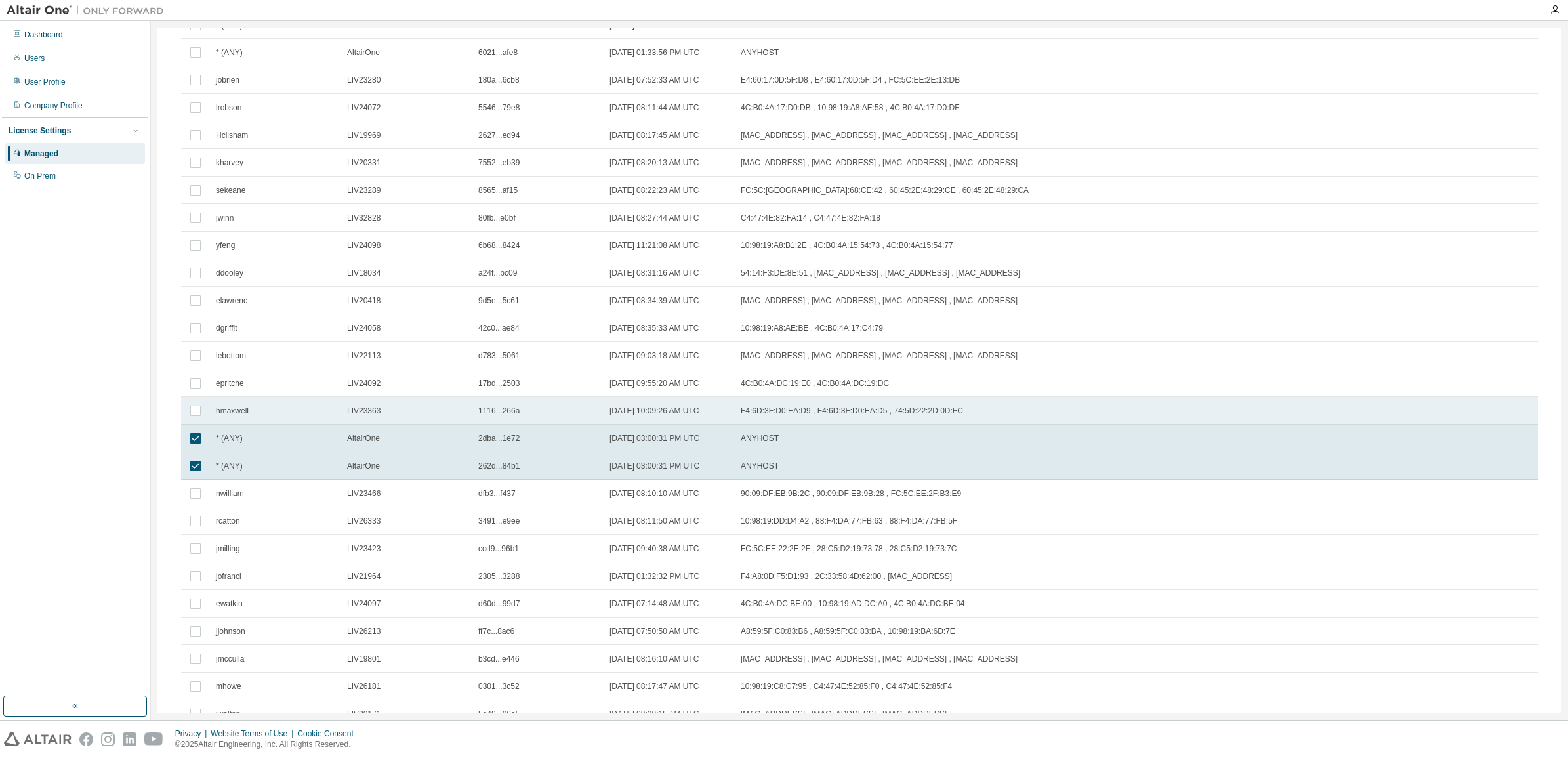
scroll to position [89, 0]
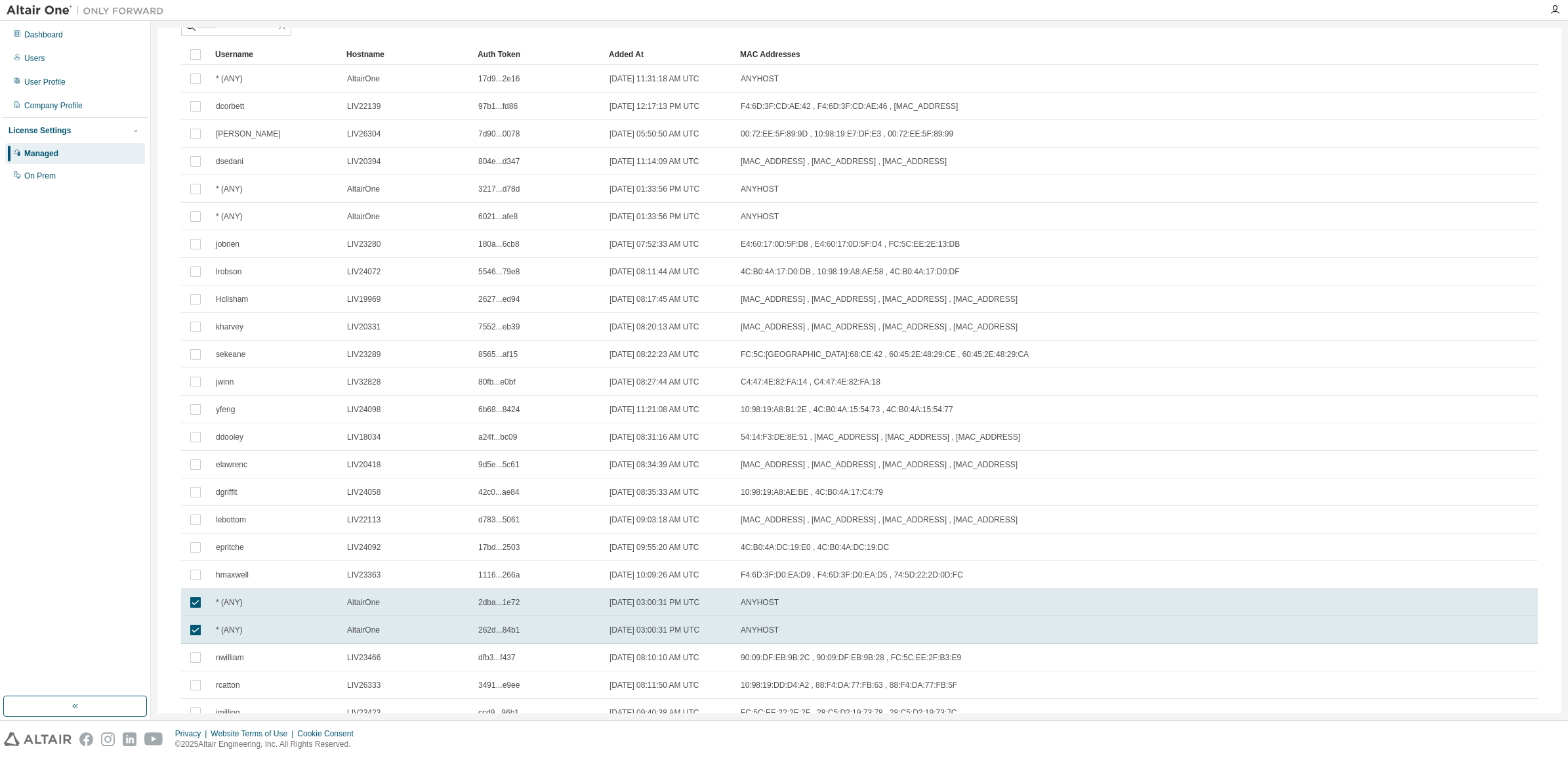
click at [368, 56] on div "Hostname" at bounding box center [406, 55] width 120 height 21
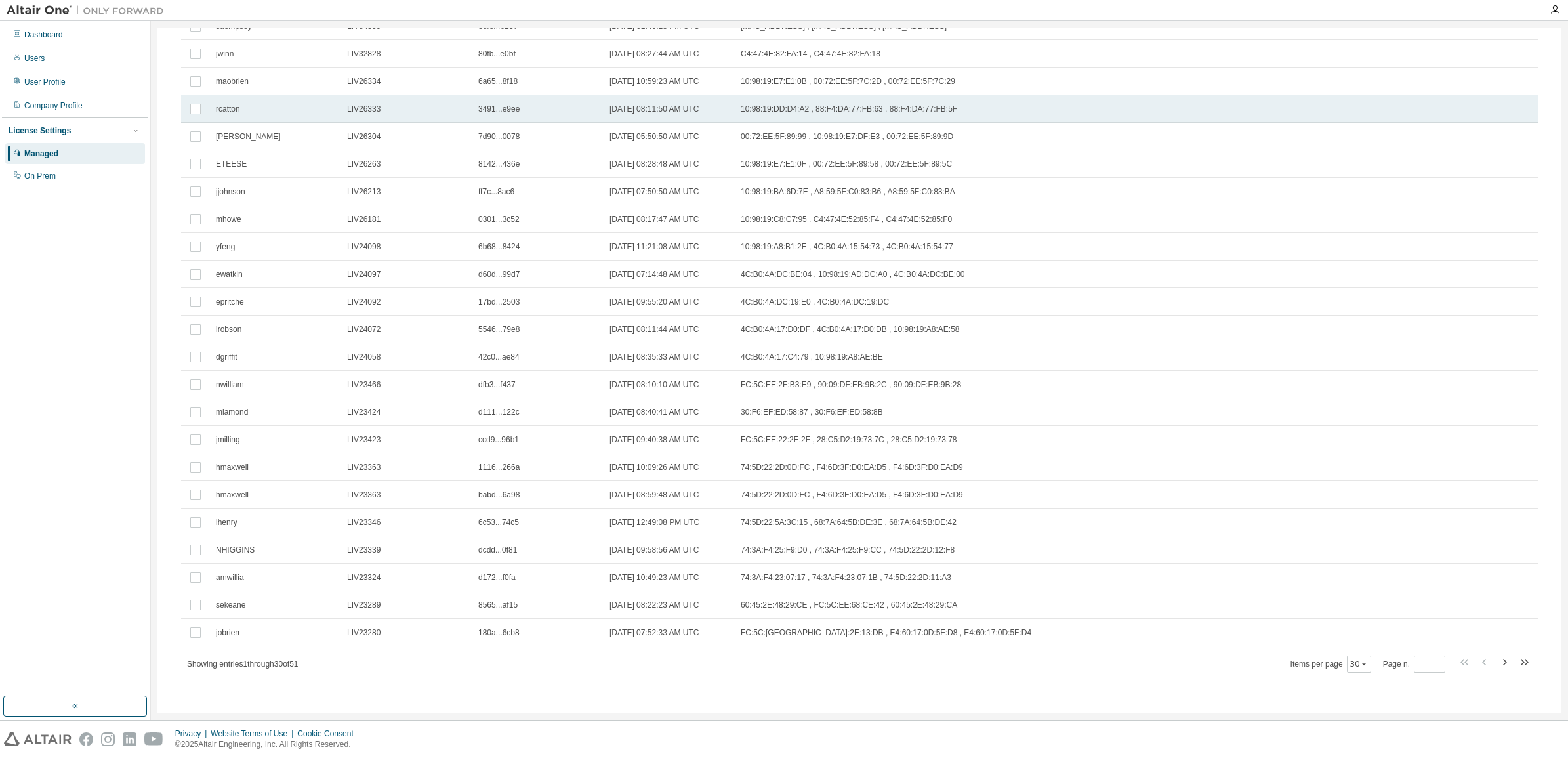
scroll to position [336, 0]
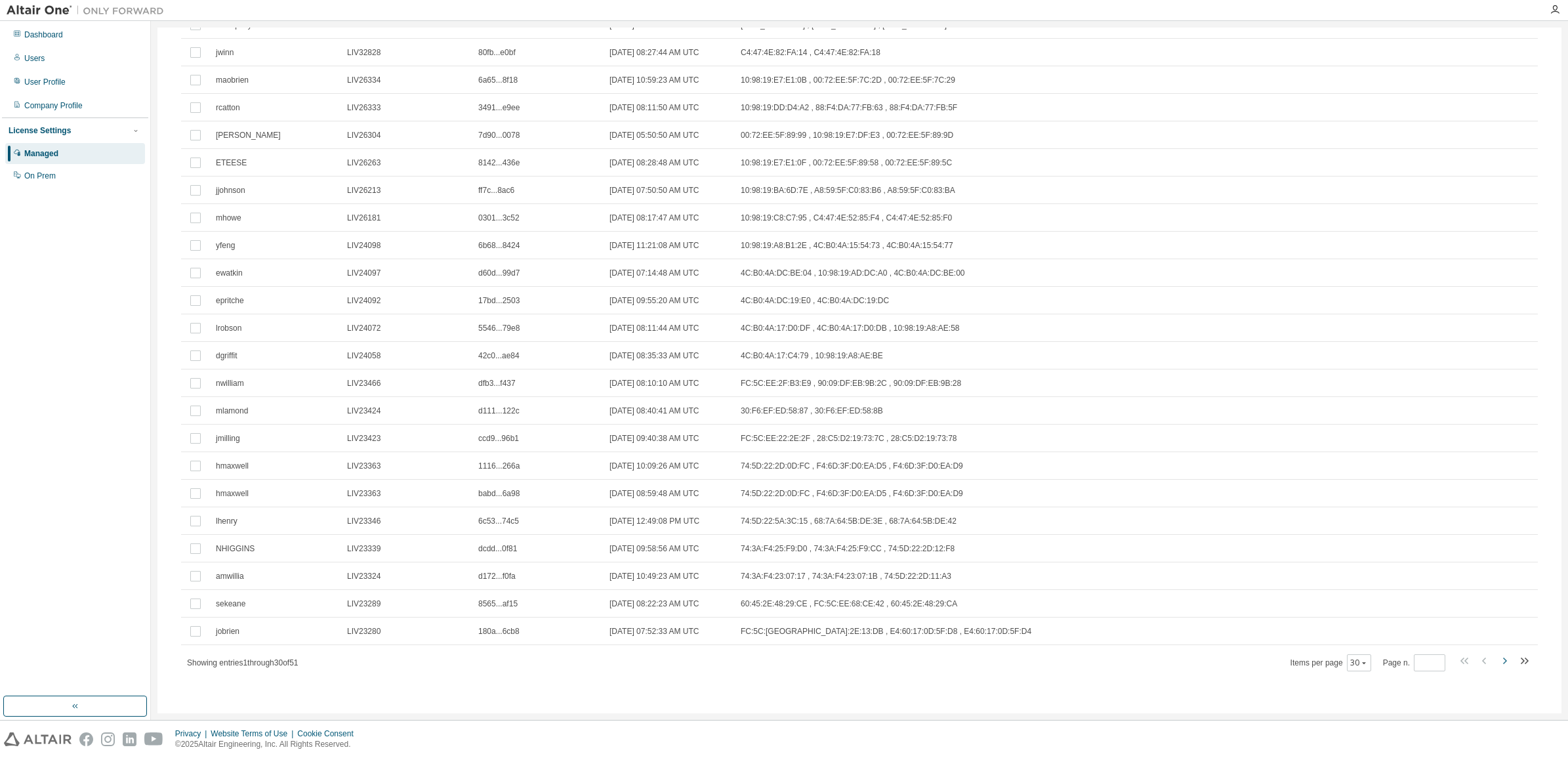
click at [1499, 657] on icon "button" at bounding box center [1504, 660] width 16 height 16
type input "*"
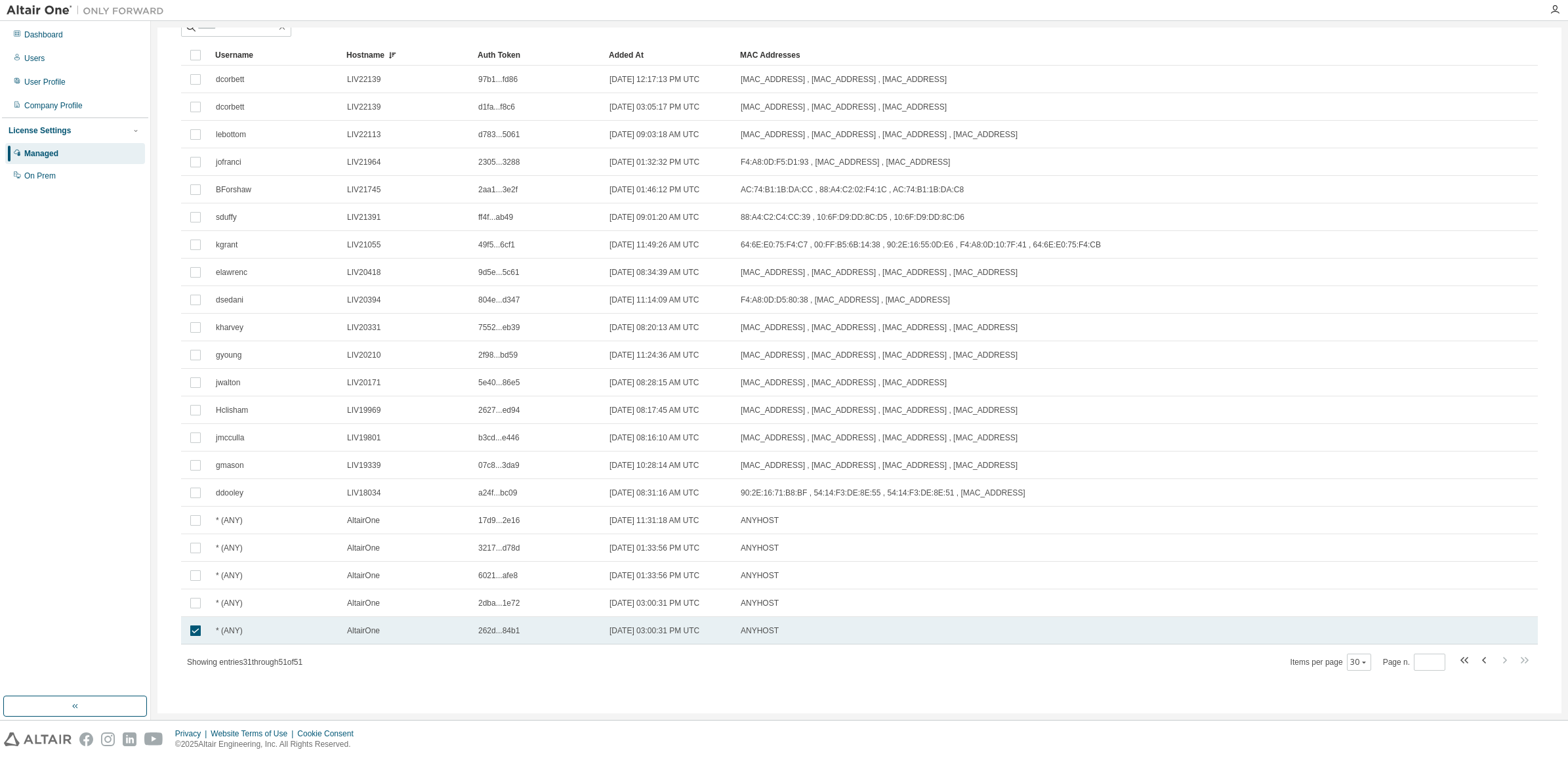
scroll to position [79, 0]
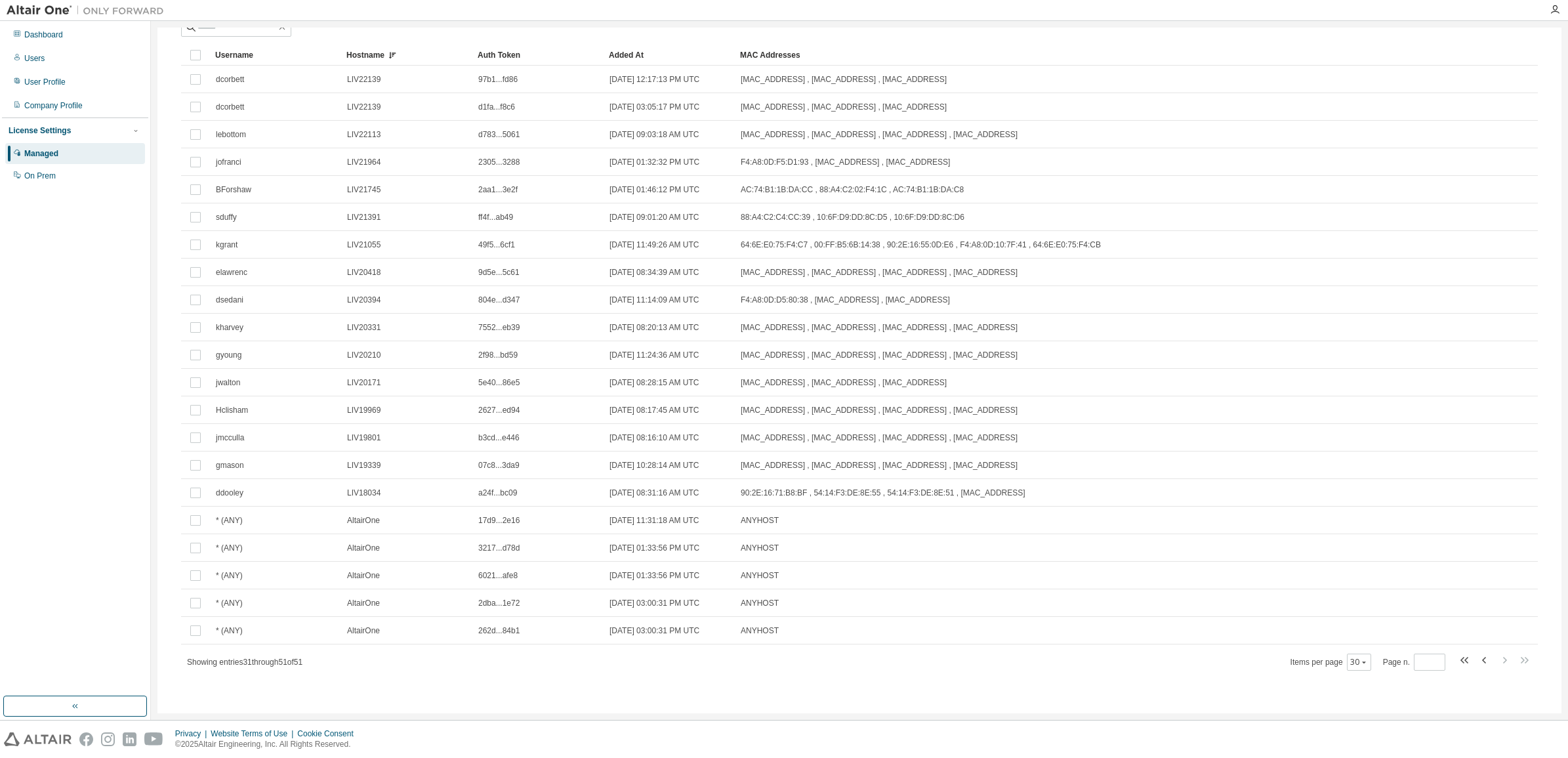
click at [758, 690] on div "Authorized Machines (51) Clear Load Save Save As Field Operator Value Select fi…" at bounding box center [859, 343] width 1388 height 722
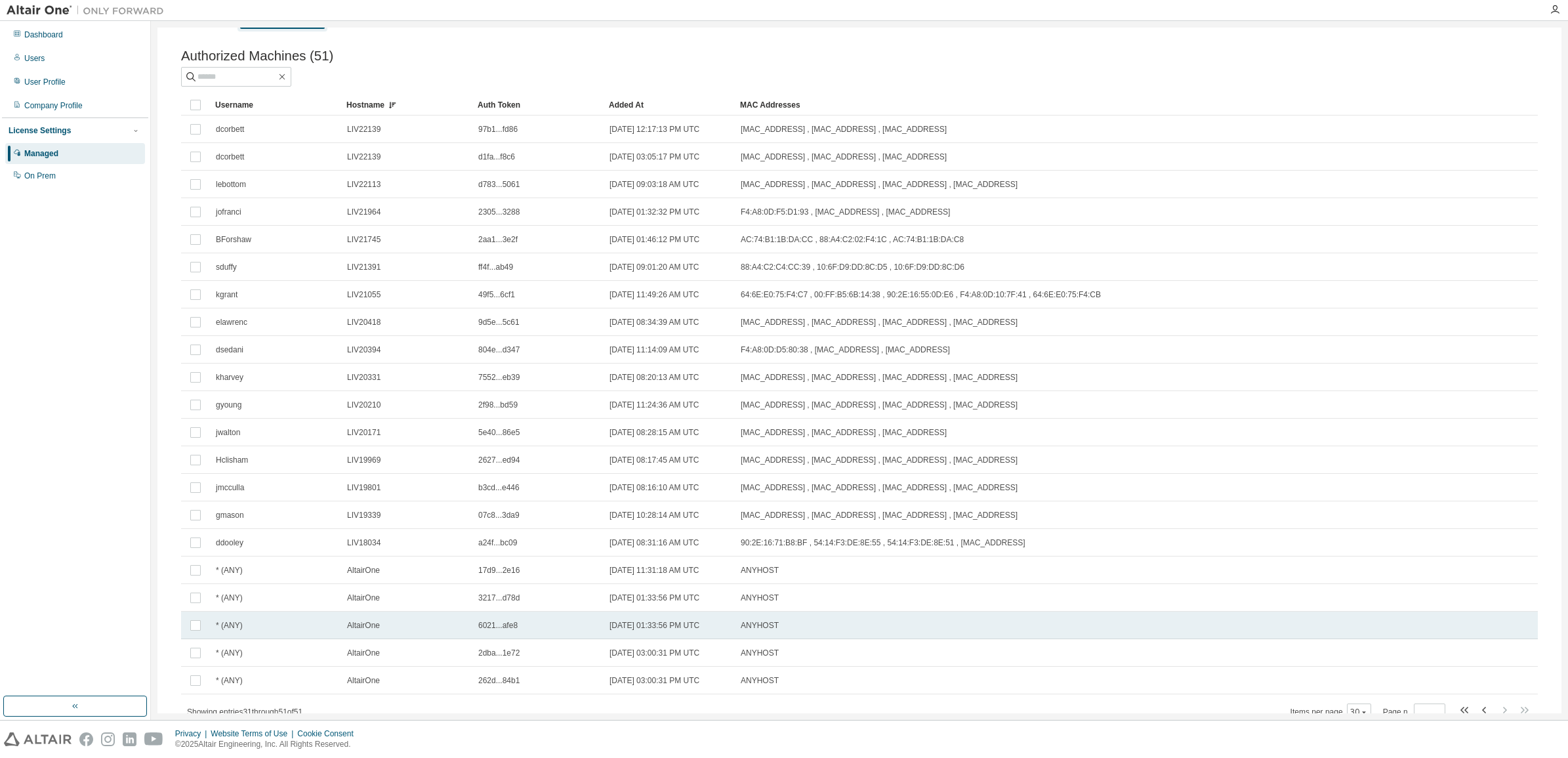
scroll to position [0, 0]
